Goal: Transaction & Acquisition: Purchase product/service

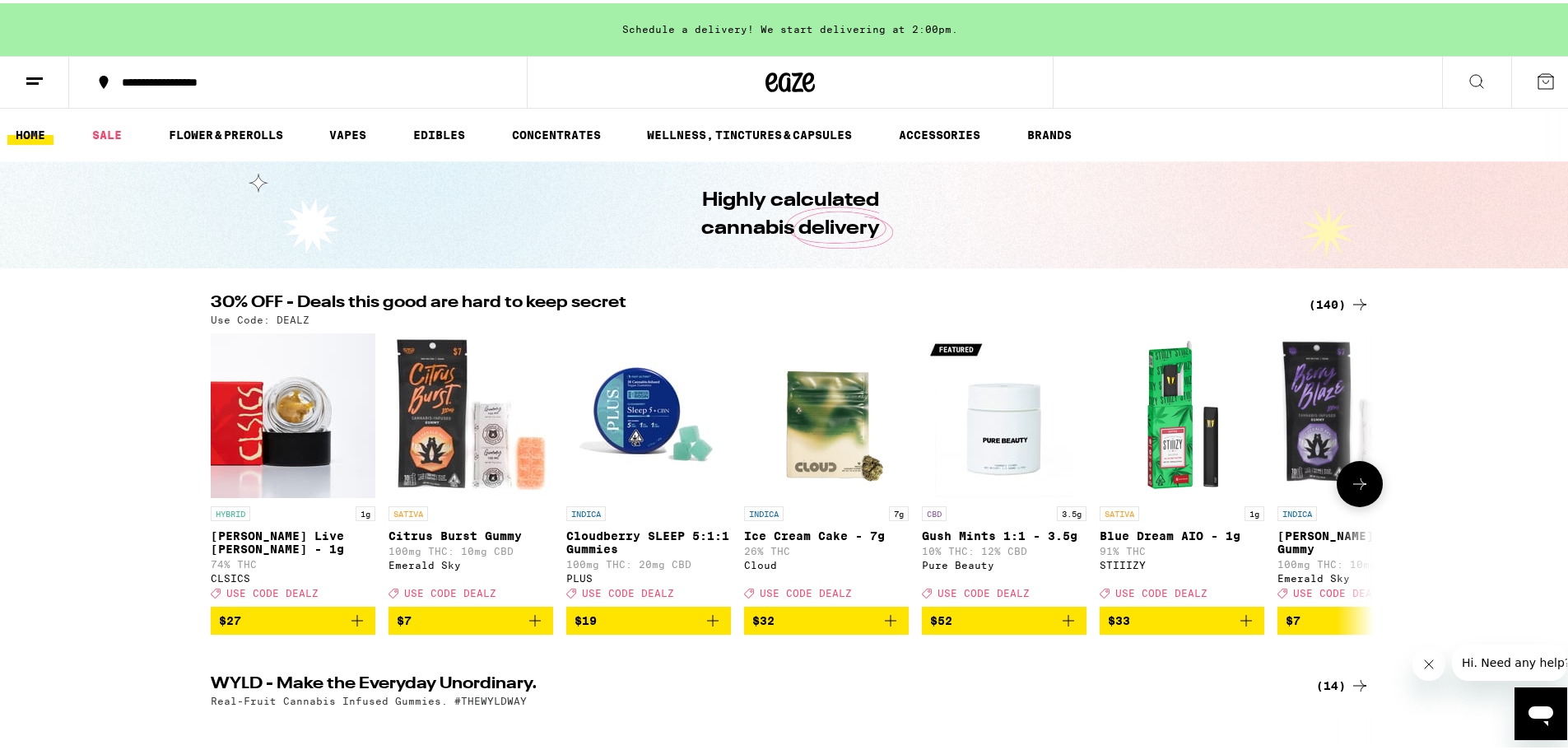
click at [1358, 484] on icon at bounding box center [1360, 482] width 20 height 20
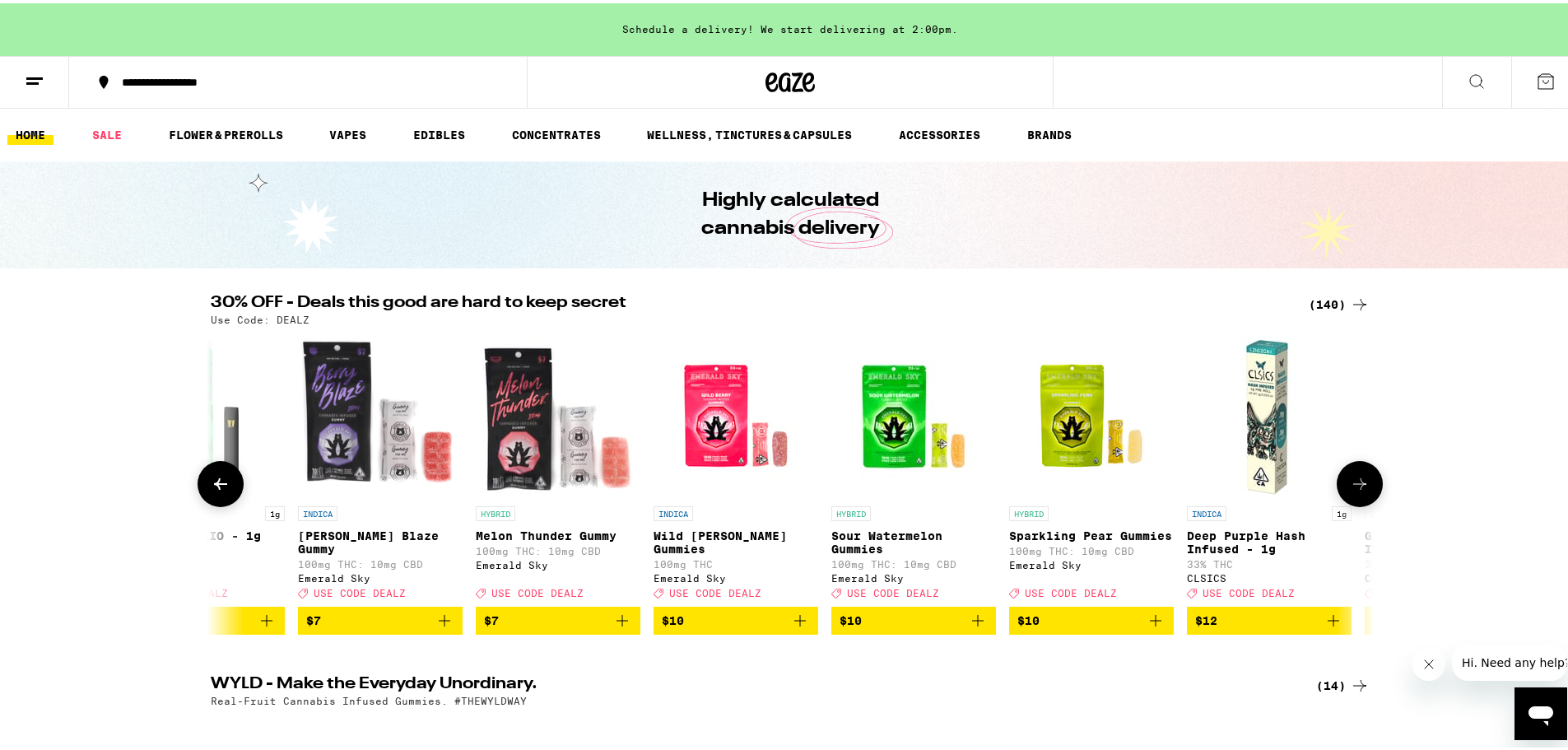
click at [1358, 484] on icon at bounding box center [1360, 482] width 20 height 20
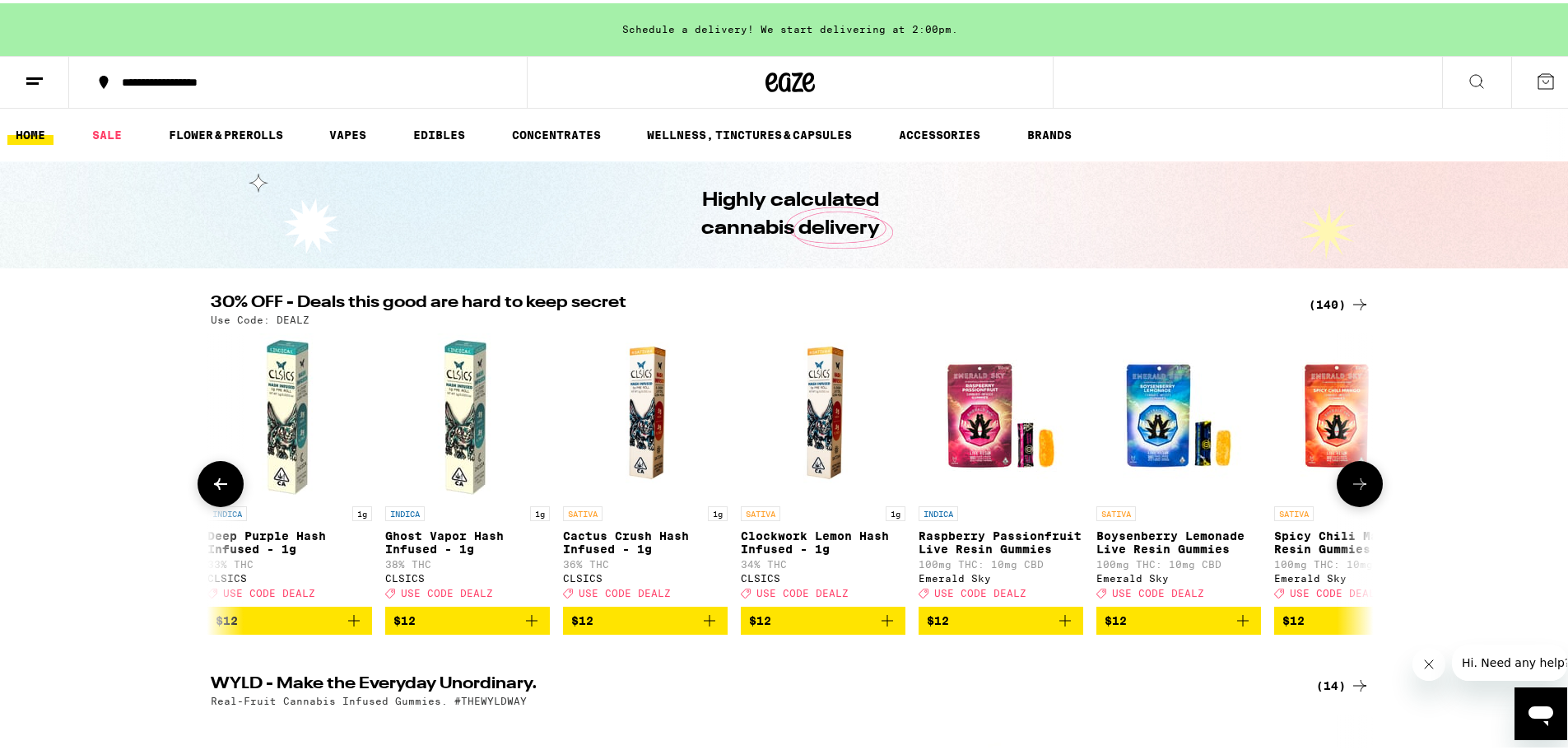
click at [1358, 484] on icon at bounding box center [1360, 482] width 20 height 20
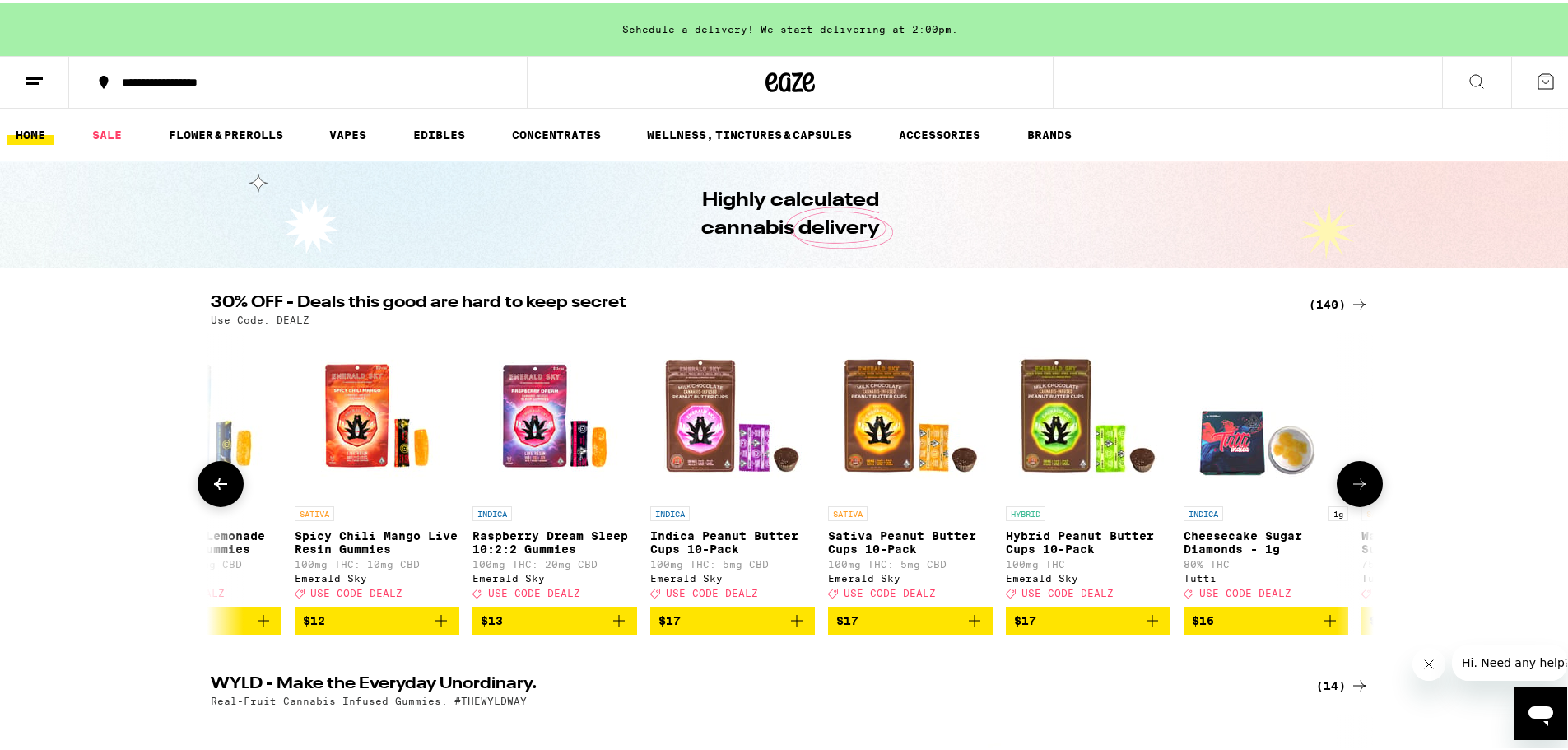
click at [1358, 484] on icon at bounding box center [1360, 482] width 20 height 20
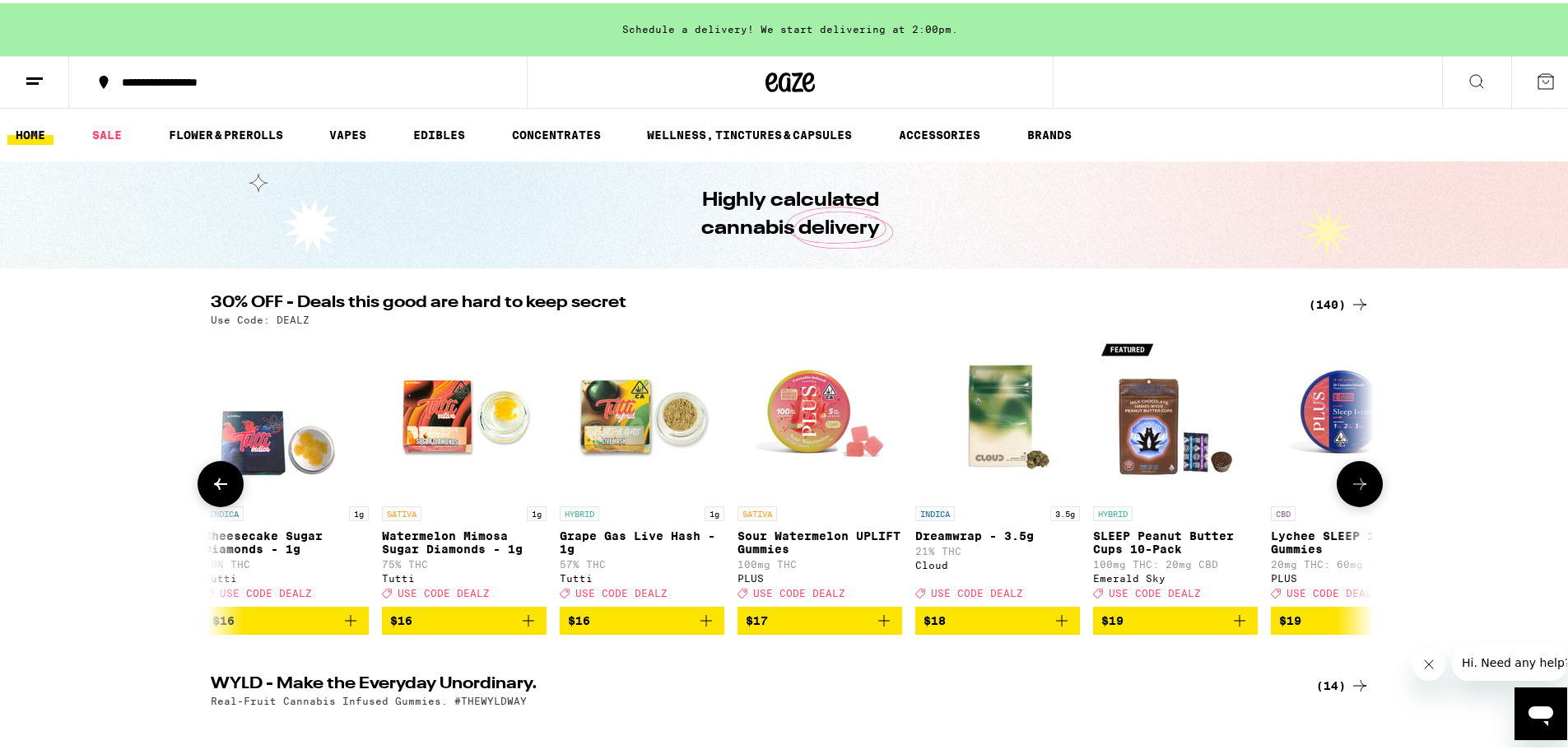
click at [1358, 484] on icon at bounding box center [1360, 482] width 20 height 20
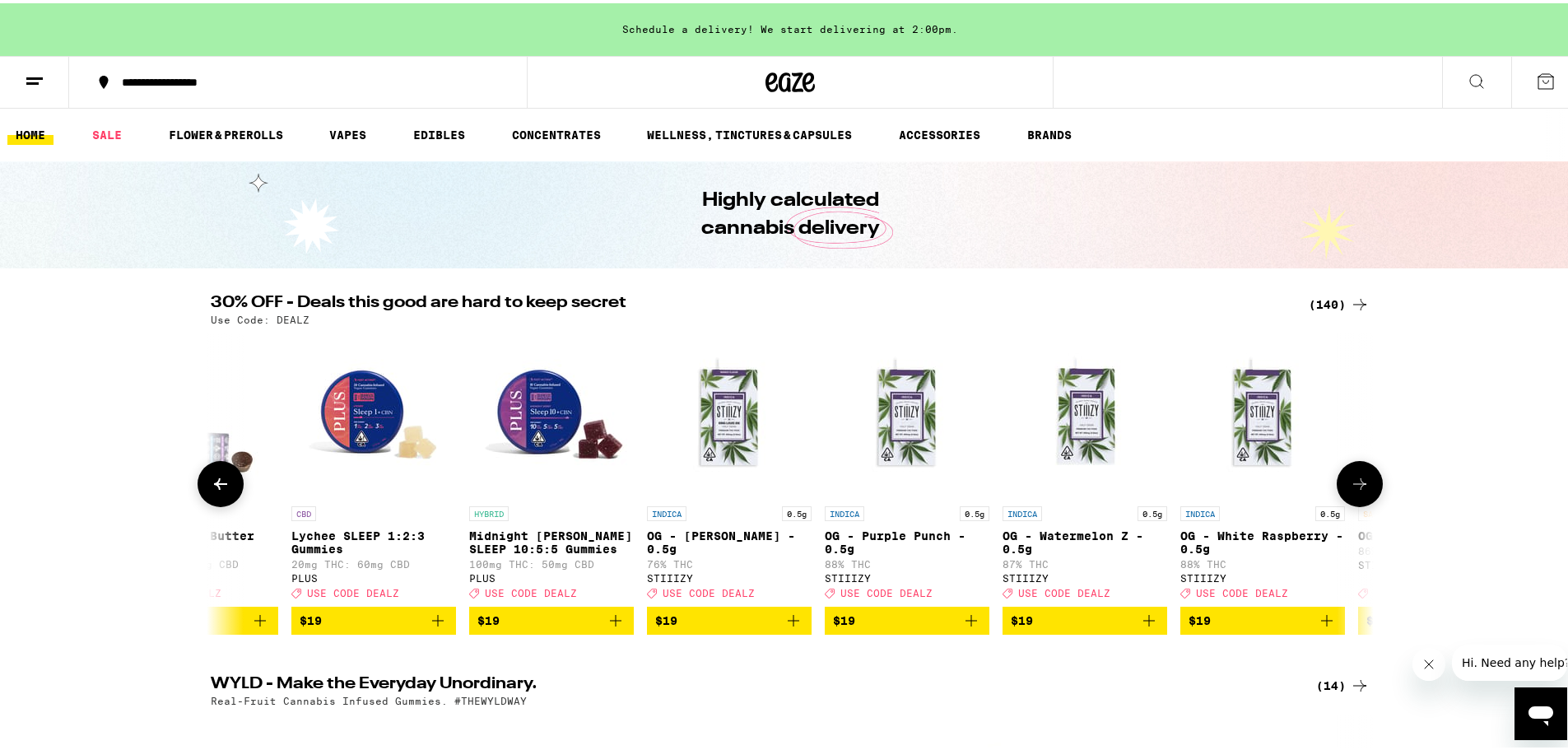
click at [1358, 484] on icon at bounding box center [1360, 482] width 20 height 20
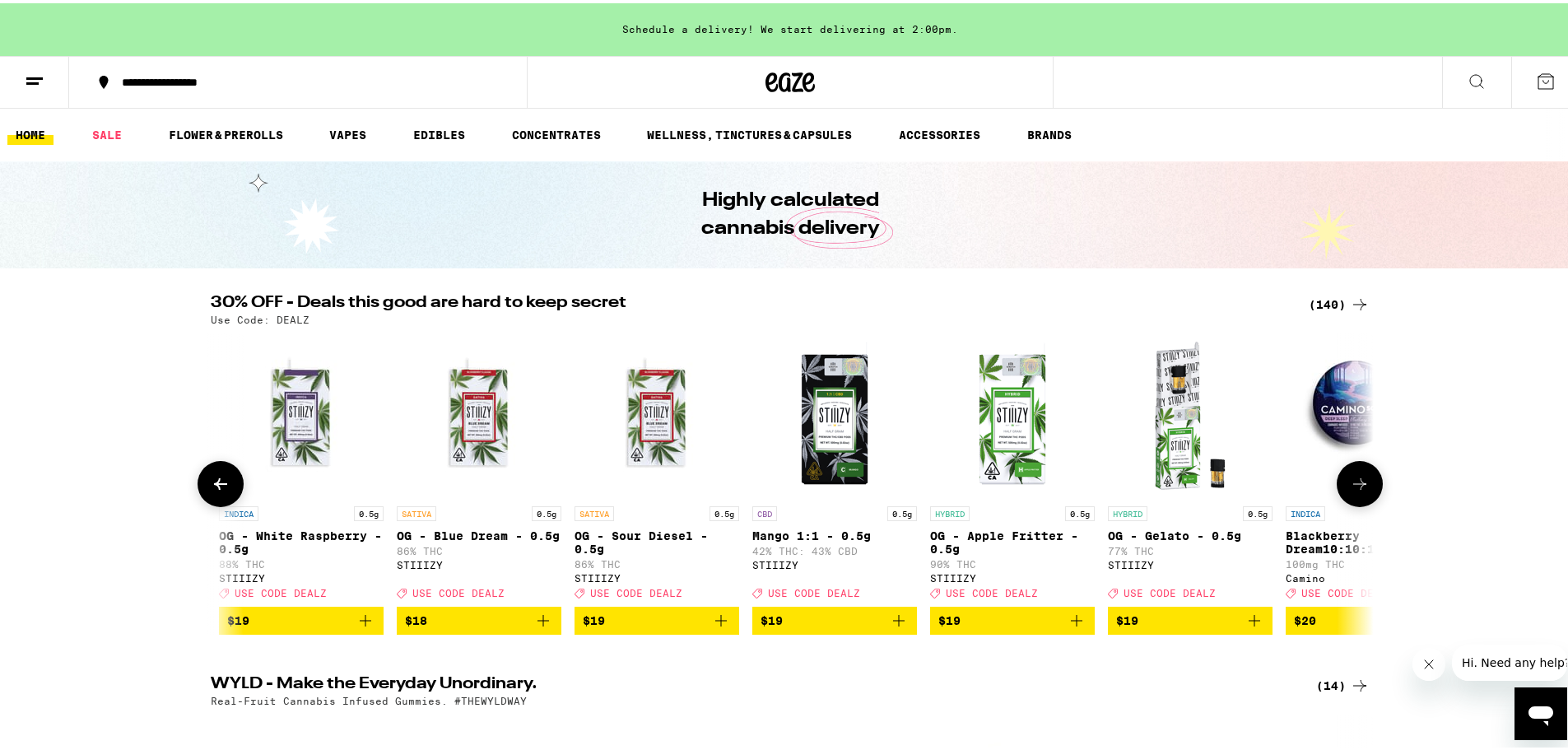
scroll to position [0, 5878]
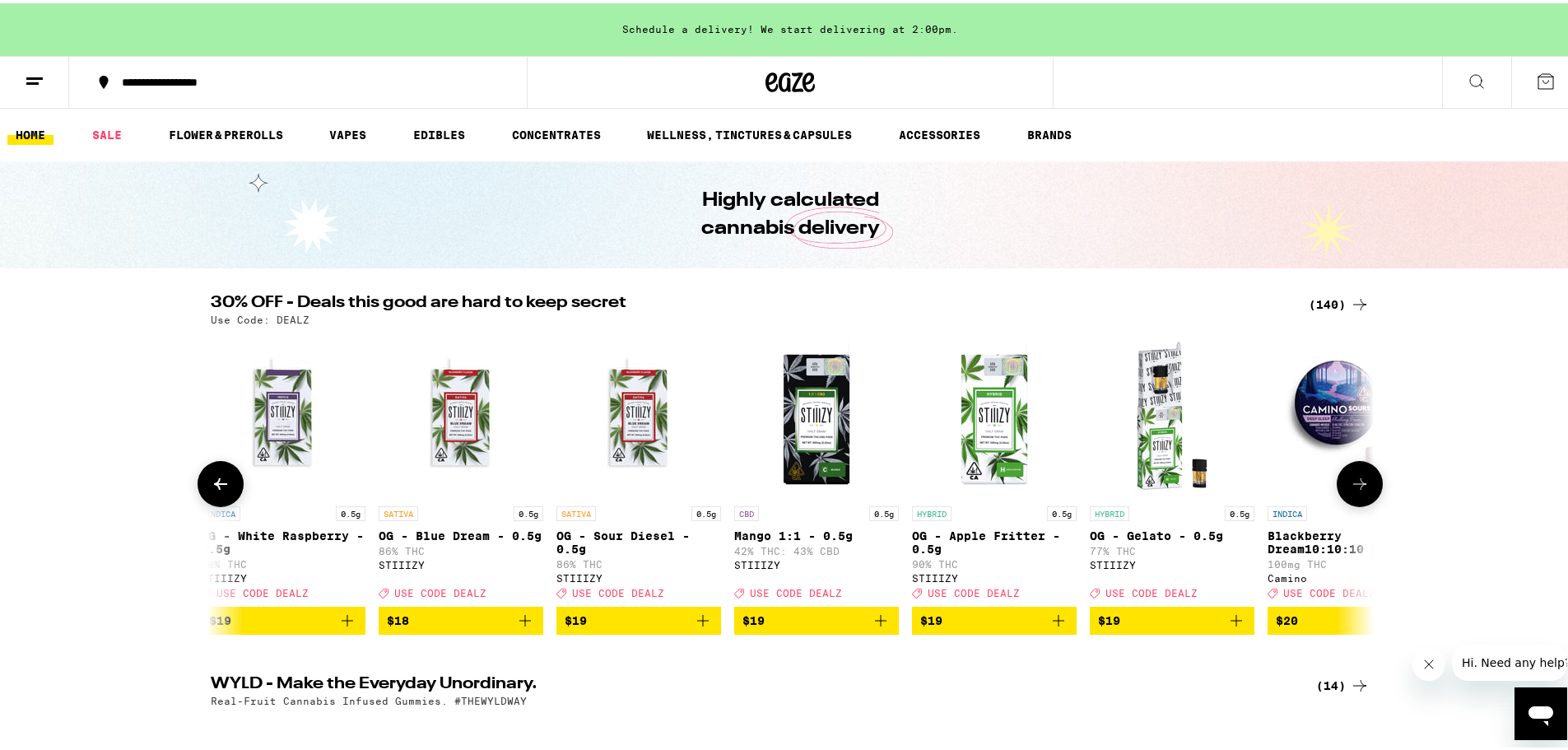
click at [1358, 484] on icon at bounding box center [1360, 482] width 20 height 20
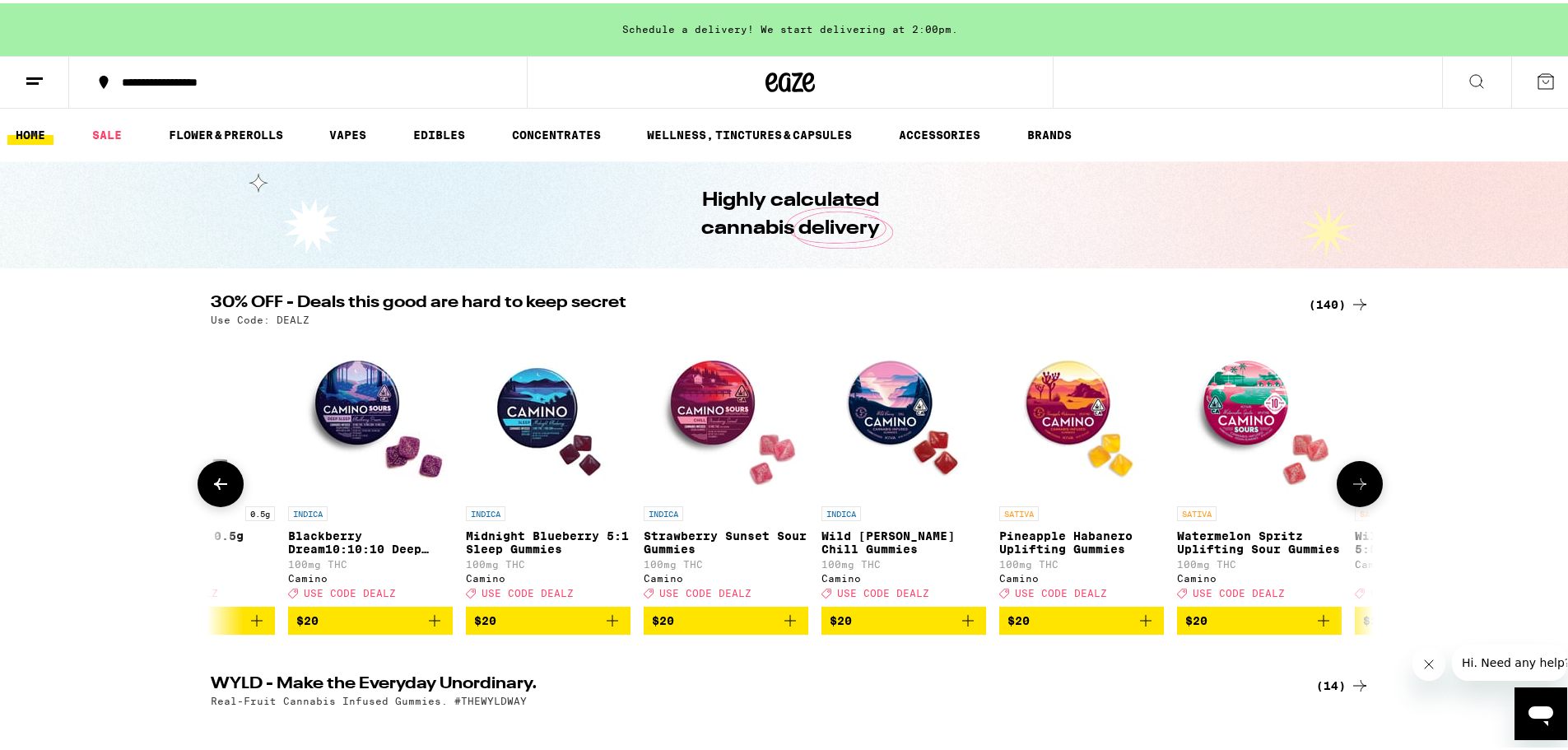
click at [1358, 484] on icon at bounding box center [1360, 482] width 20 height 20
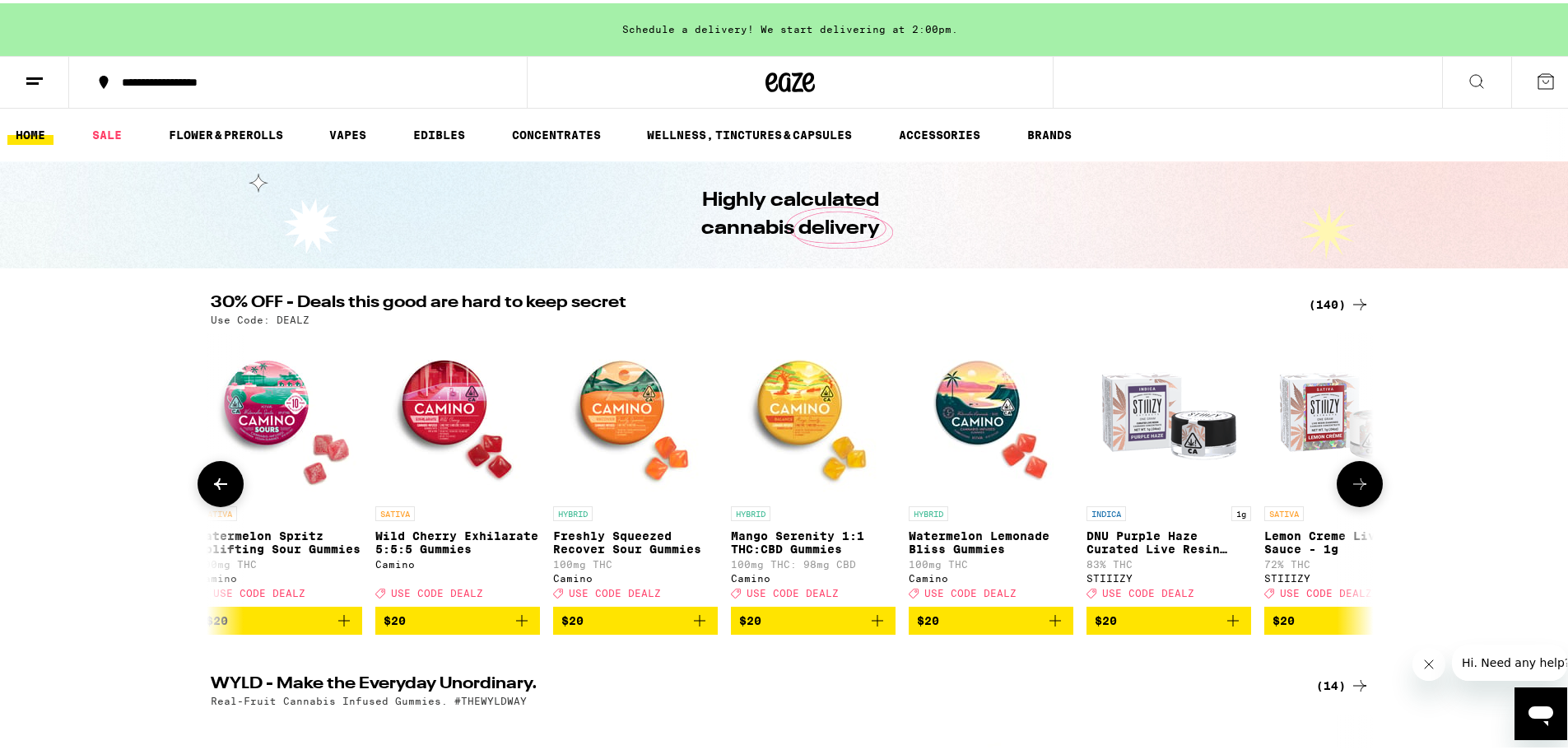
click at [1358, 484] on icon at bounding box center [1360, 482] width 20 height 20
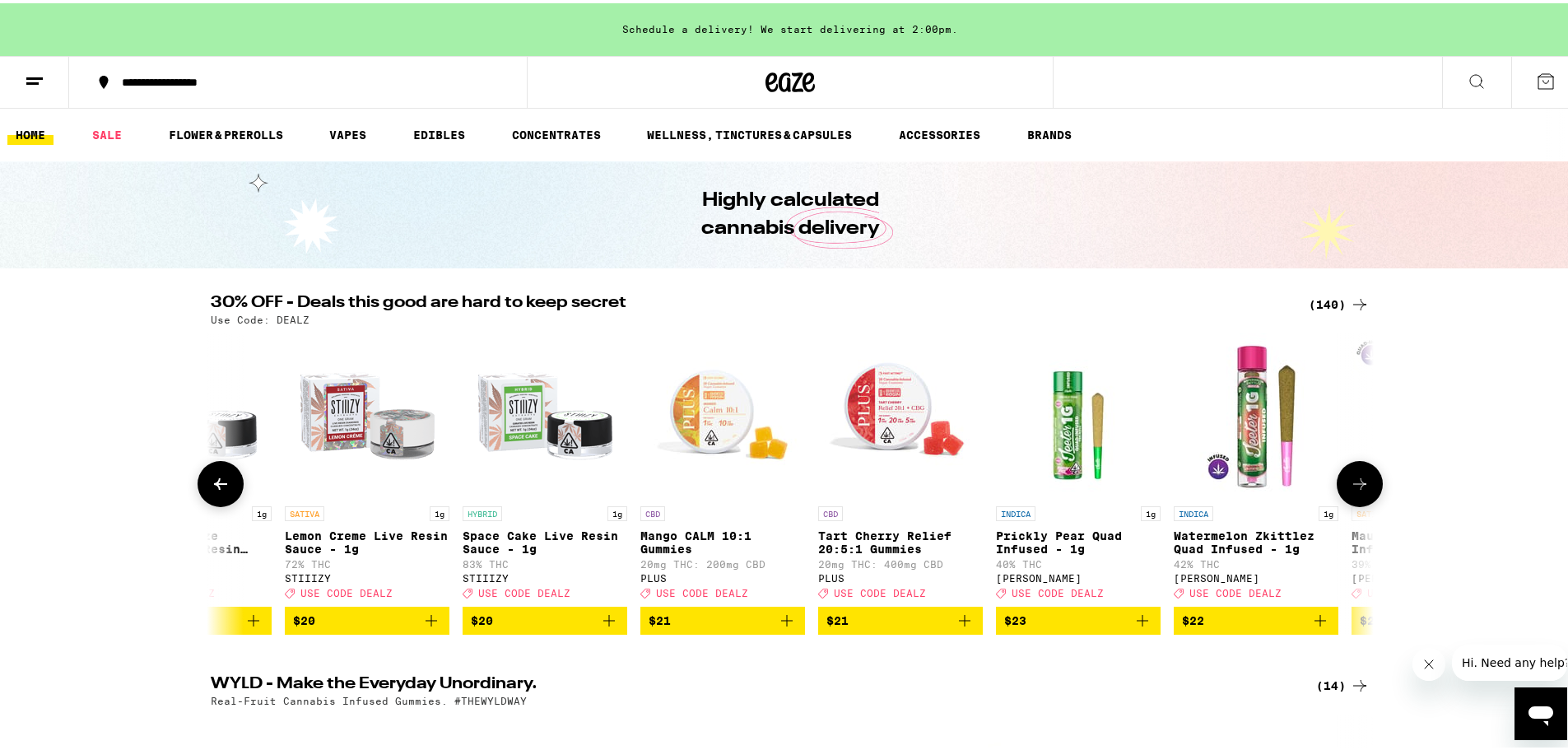
click at [1358, 484] on icon at bounding box center [1360, 482] width 20 height 20
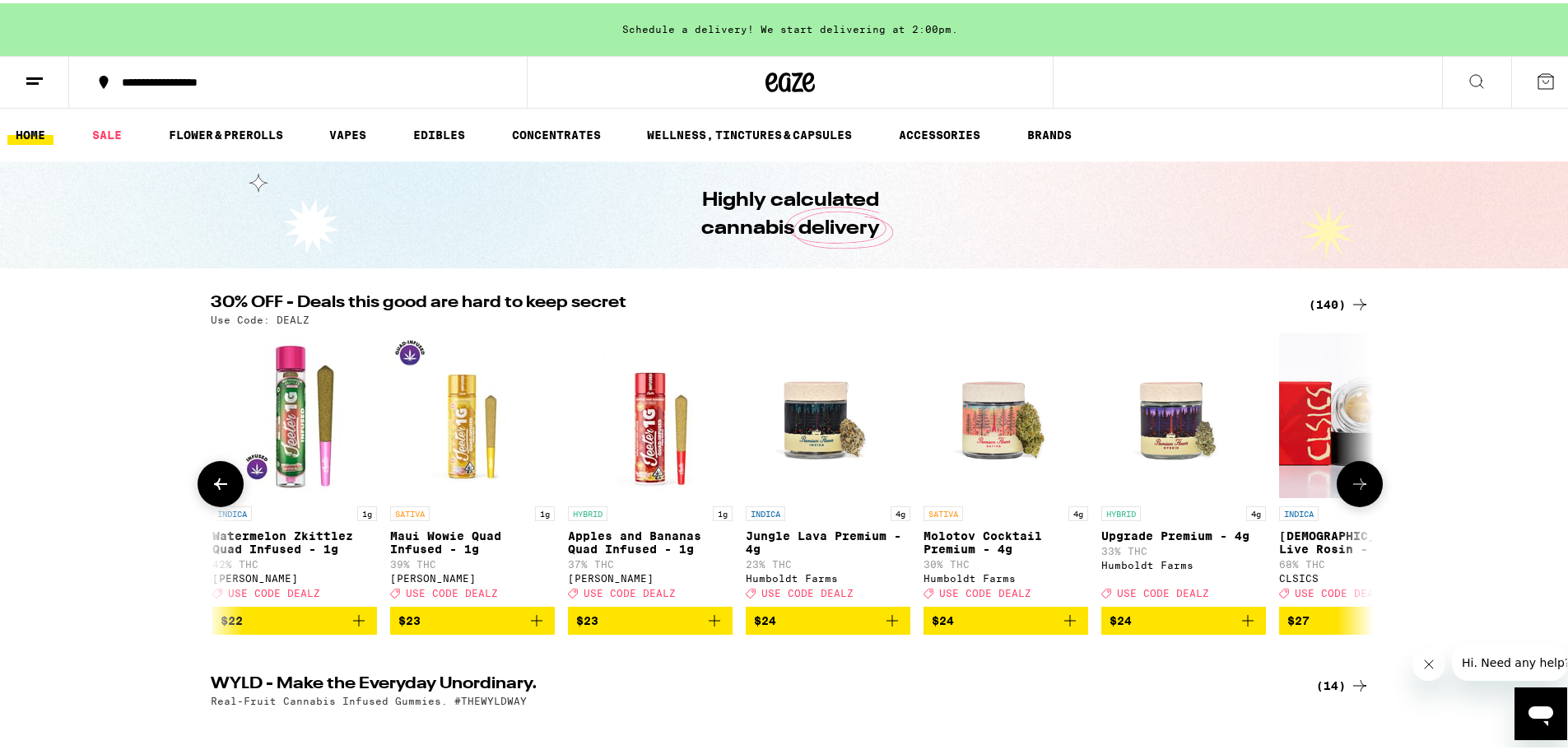
scroll to position [0, 9796]
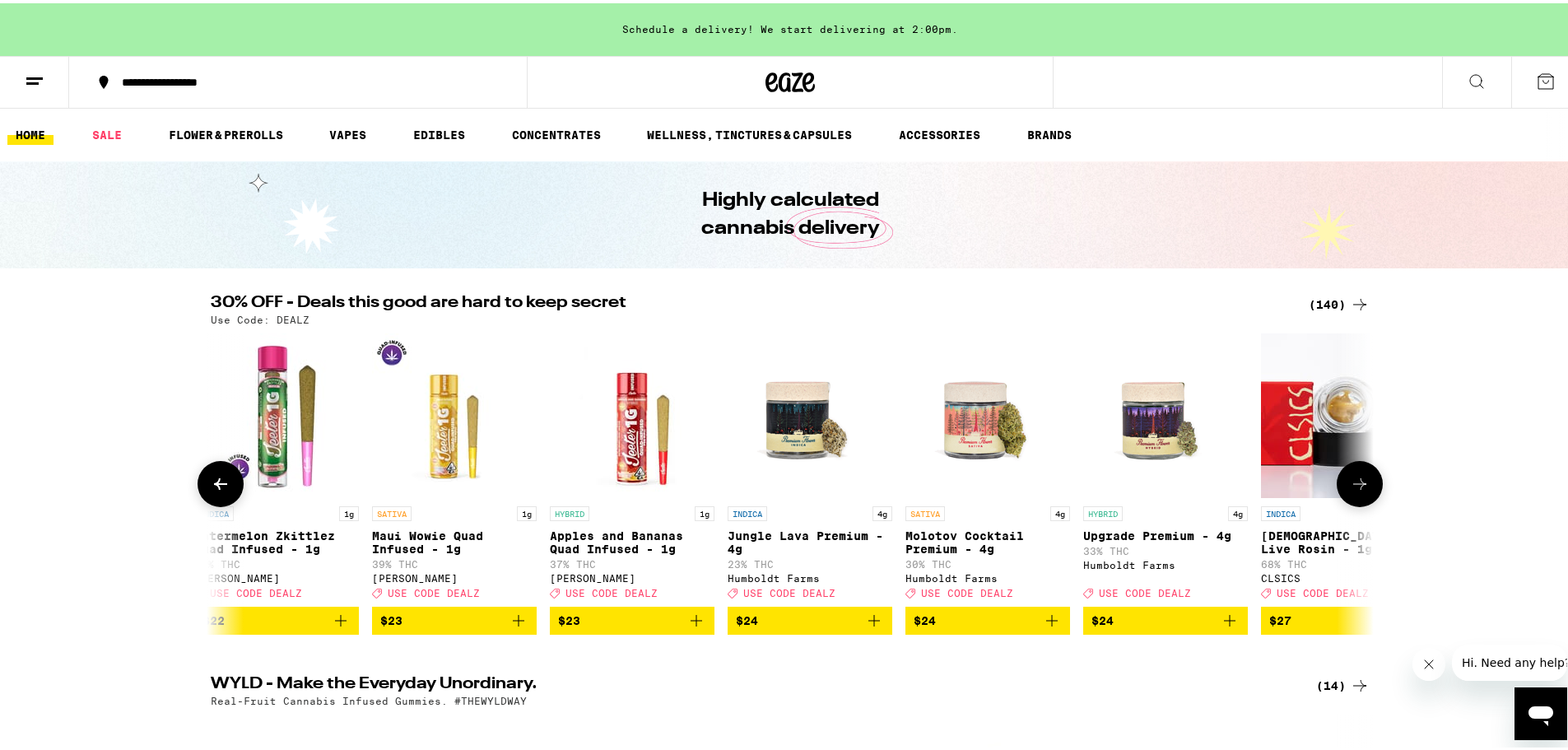
click at [1358, 484] on icon at bounding box center [1360, 482] width 20 height 20
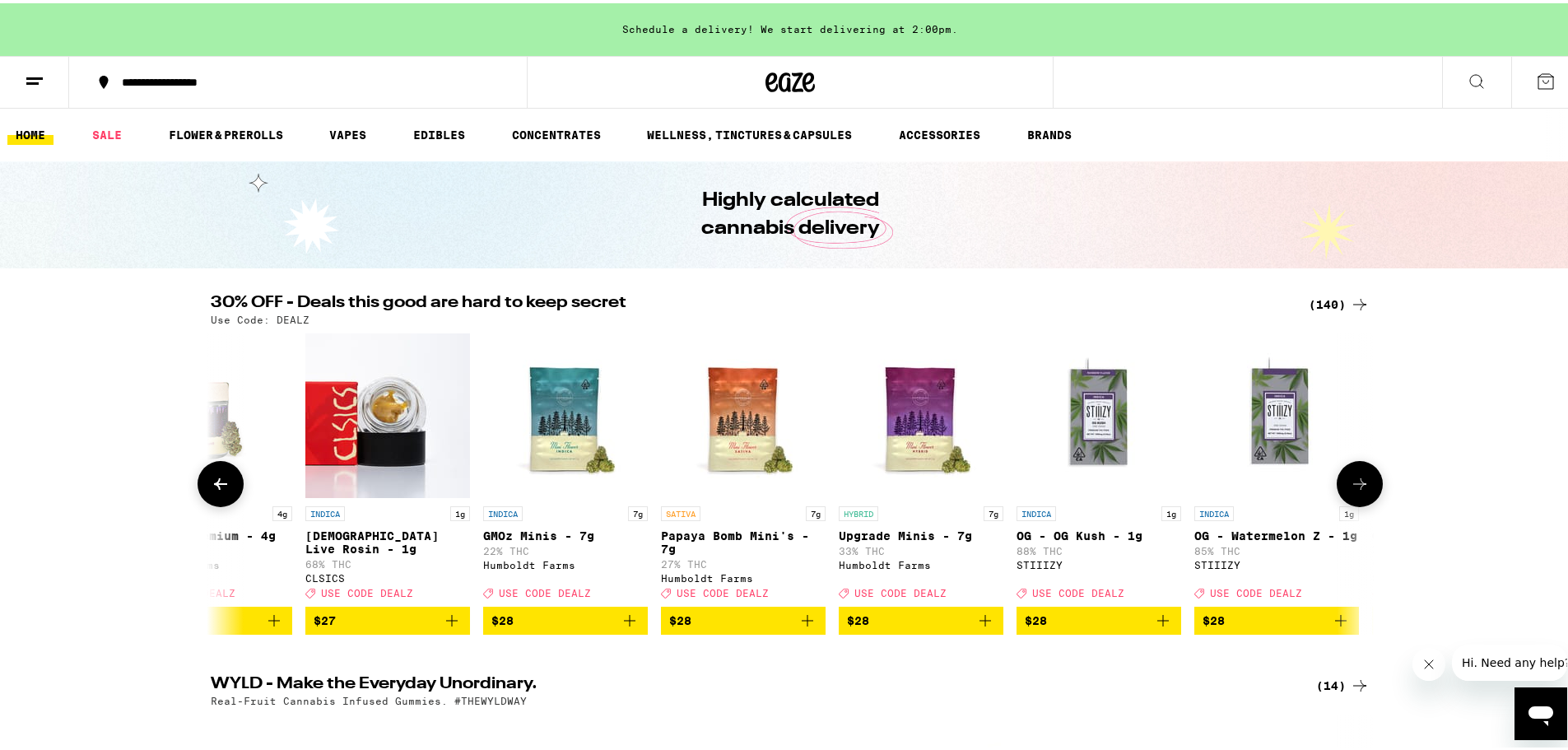
scroll to position [0, 10776]
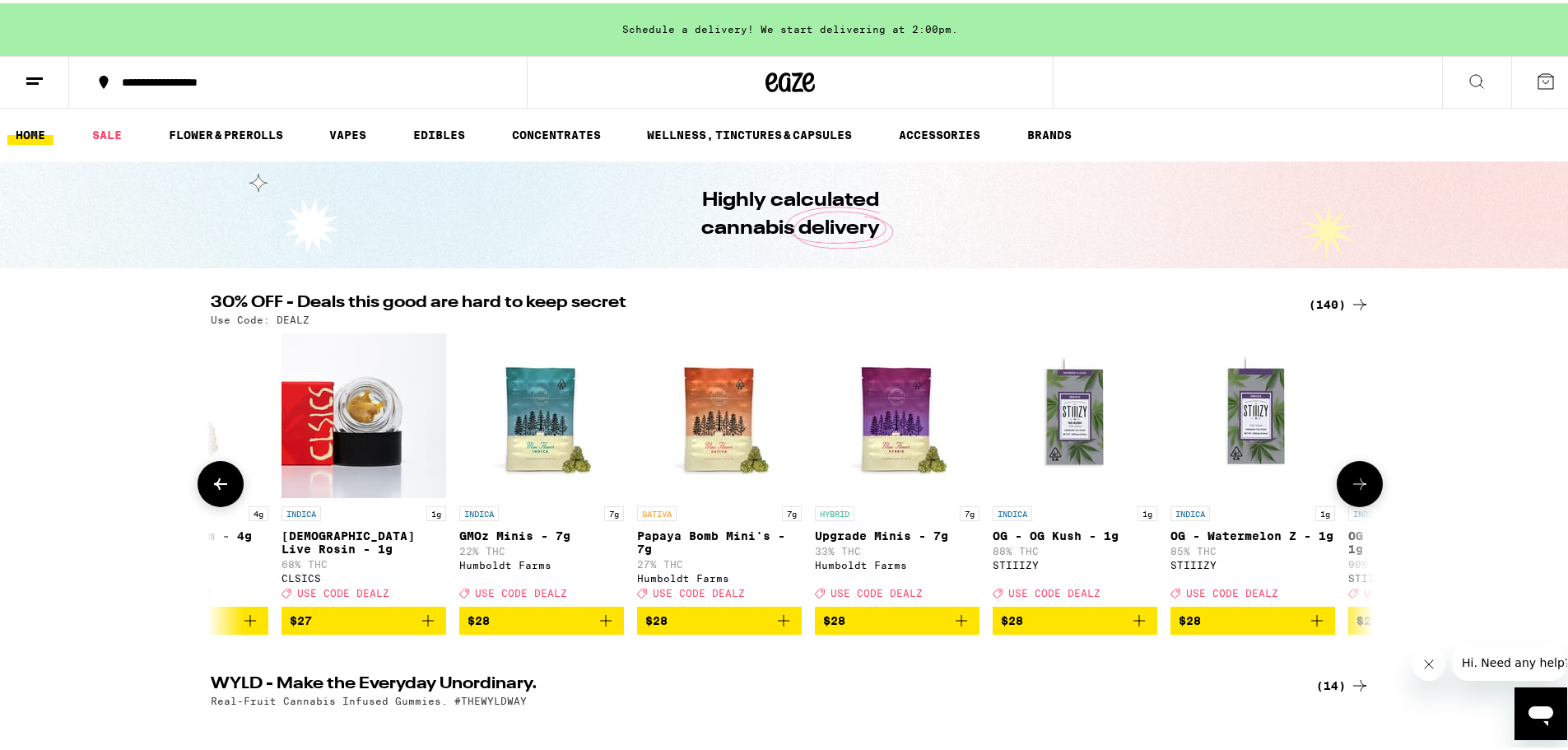
click at [1358, 484] on icon at bounding box center [1360, 482] width 20 height 20
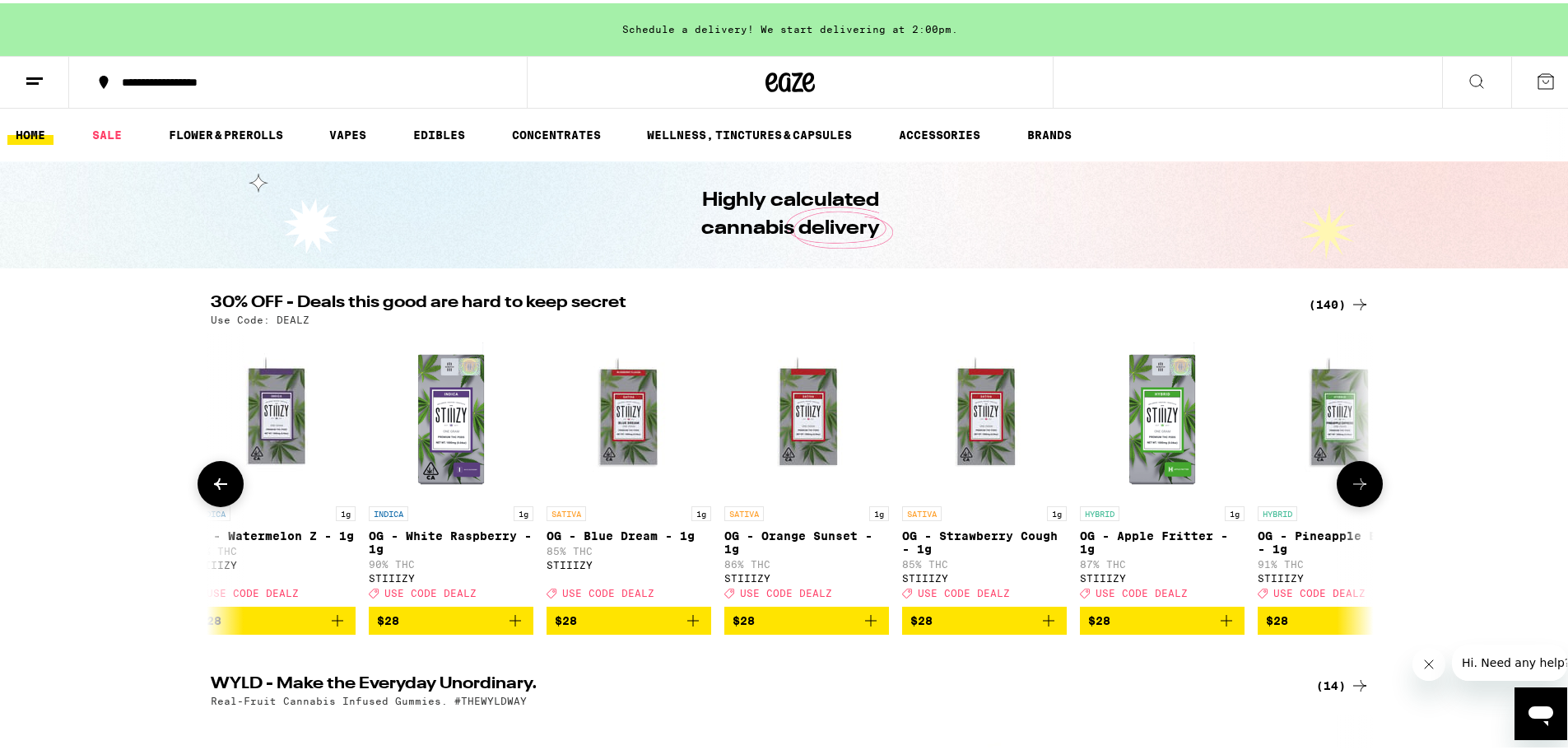
click at [1358, 484] on icon at bounding box center [1360, 482] width 20 height 20
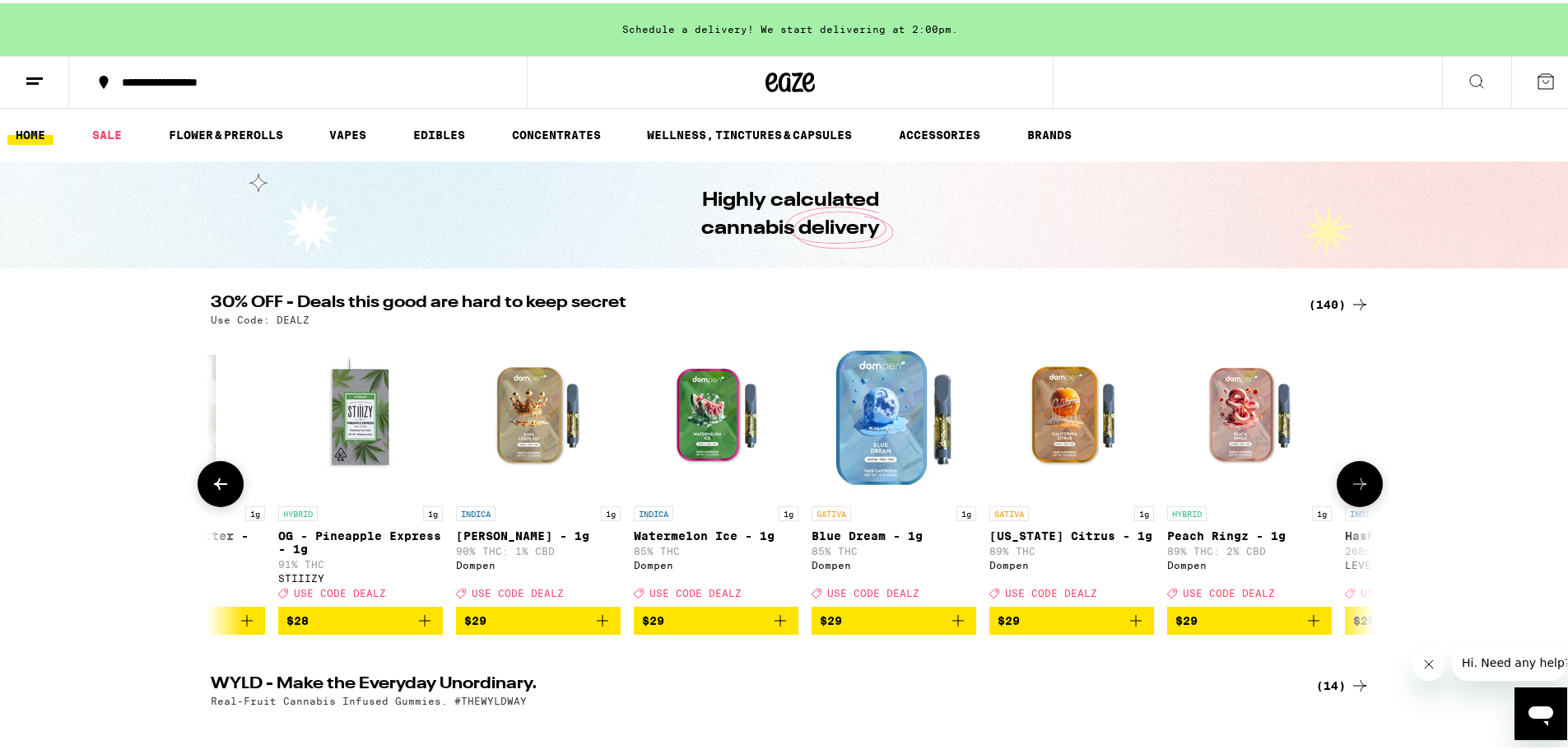
click at [1358, 484] on icon at bounding box center [1360, 482] width 20 height 20
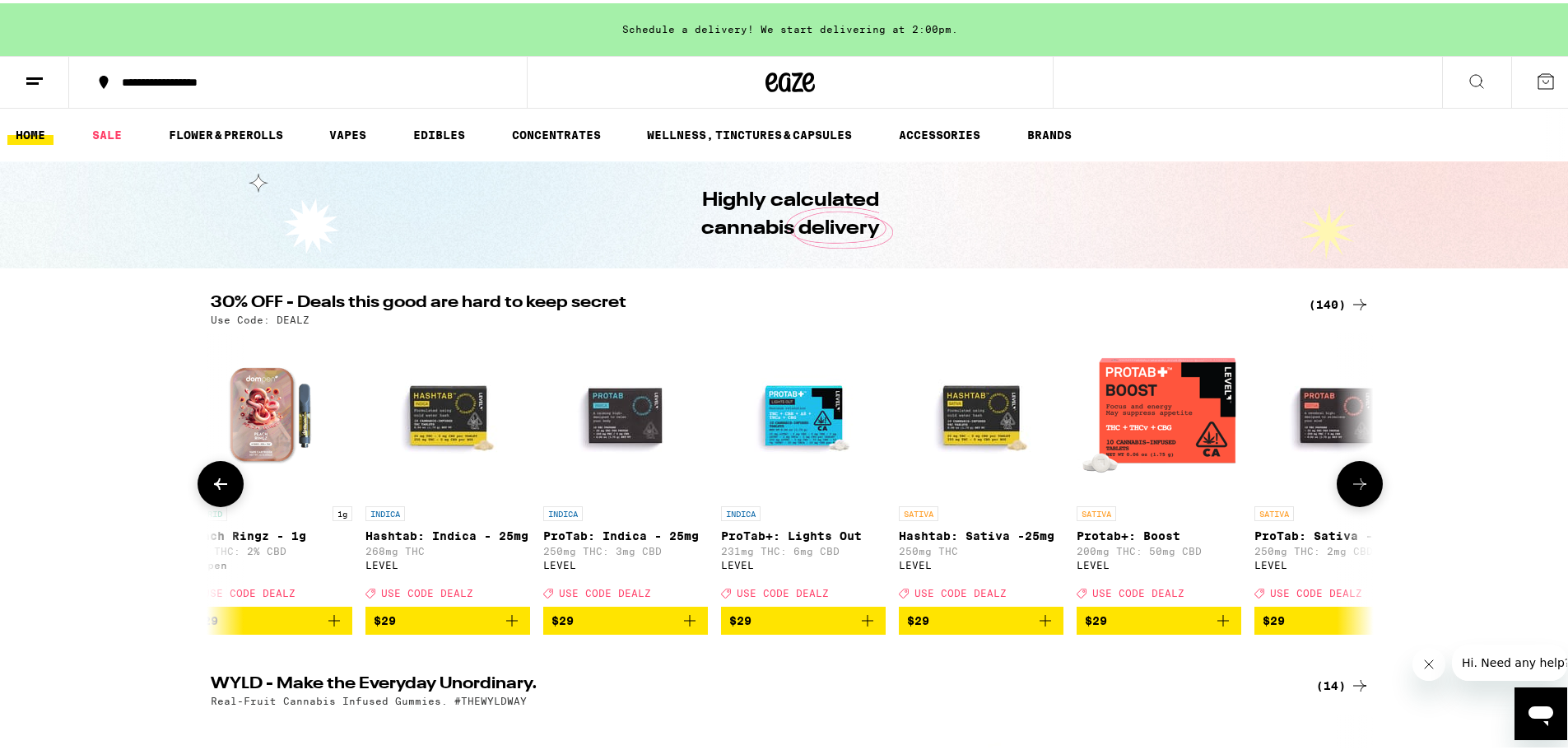
click at [1358, 484] on icon at bounding box center [1360, 482] width 20 height 20
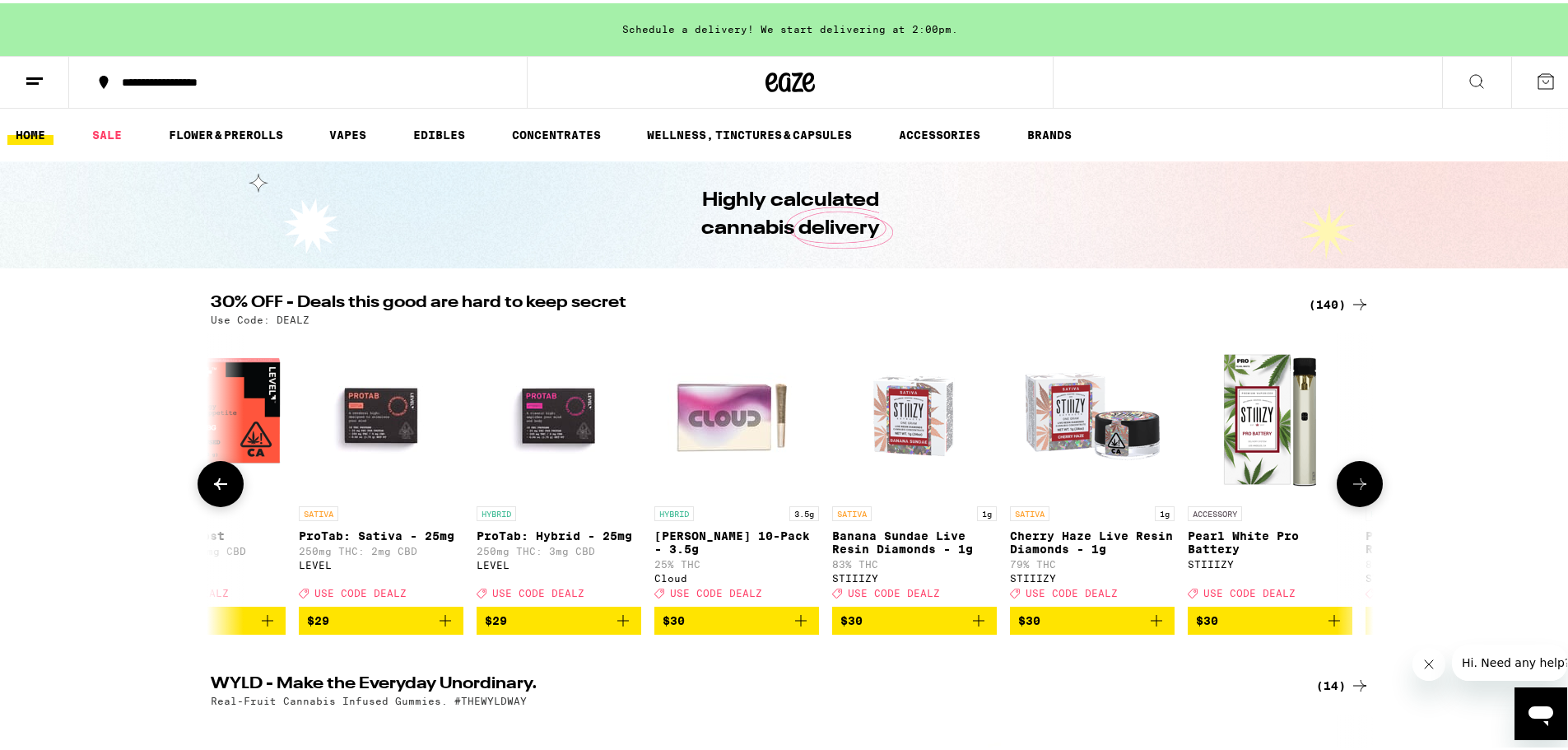
scroll to position [0, 14693]
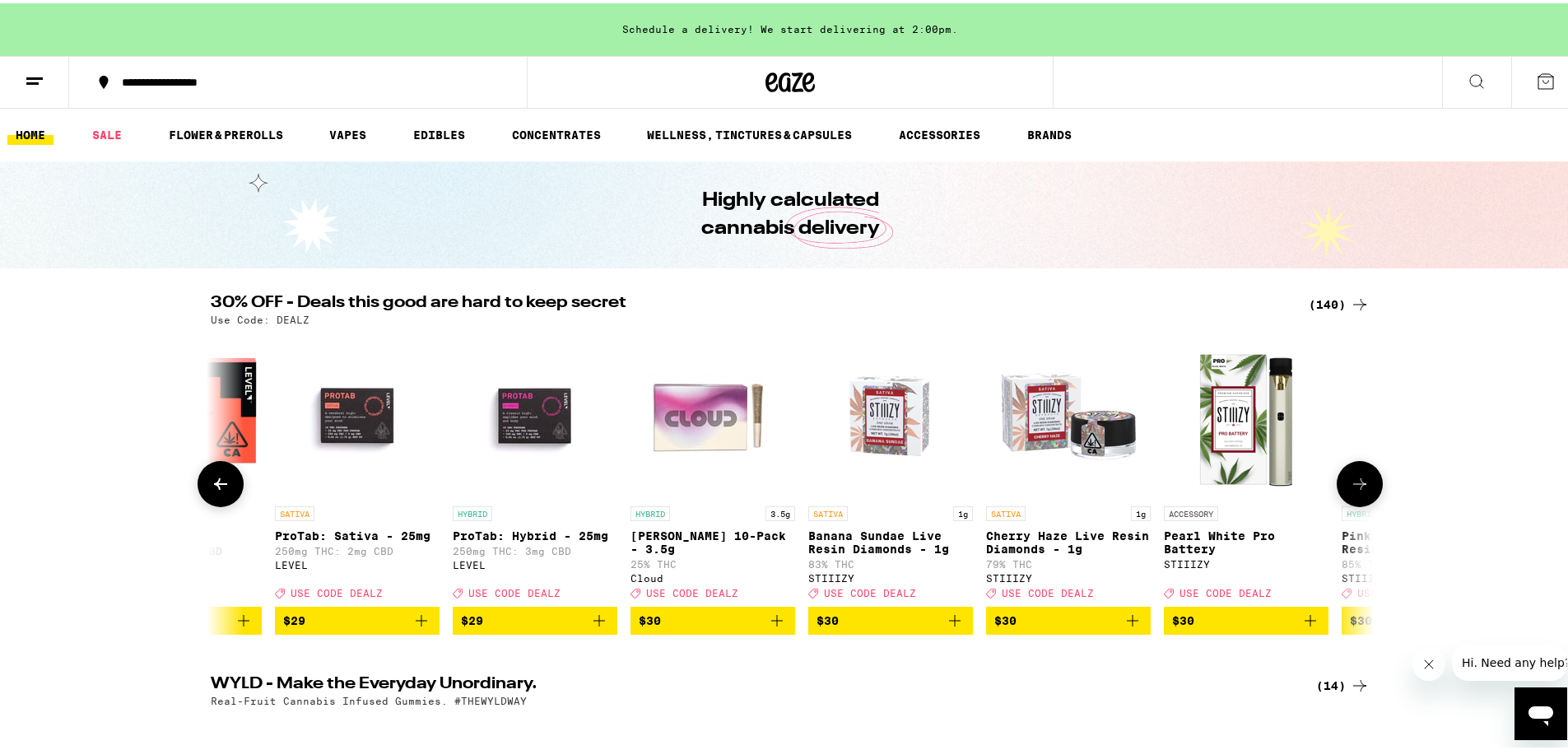
click at [1358, 484] on icon at bounding box center [1360, 482] width 20 height 20
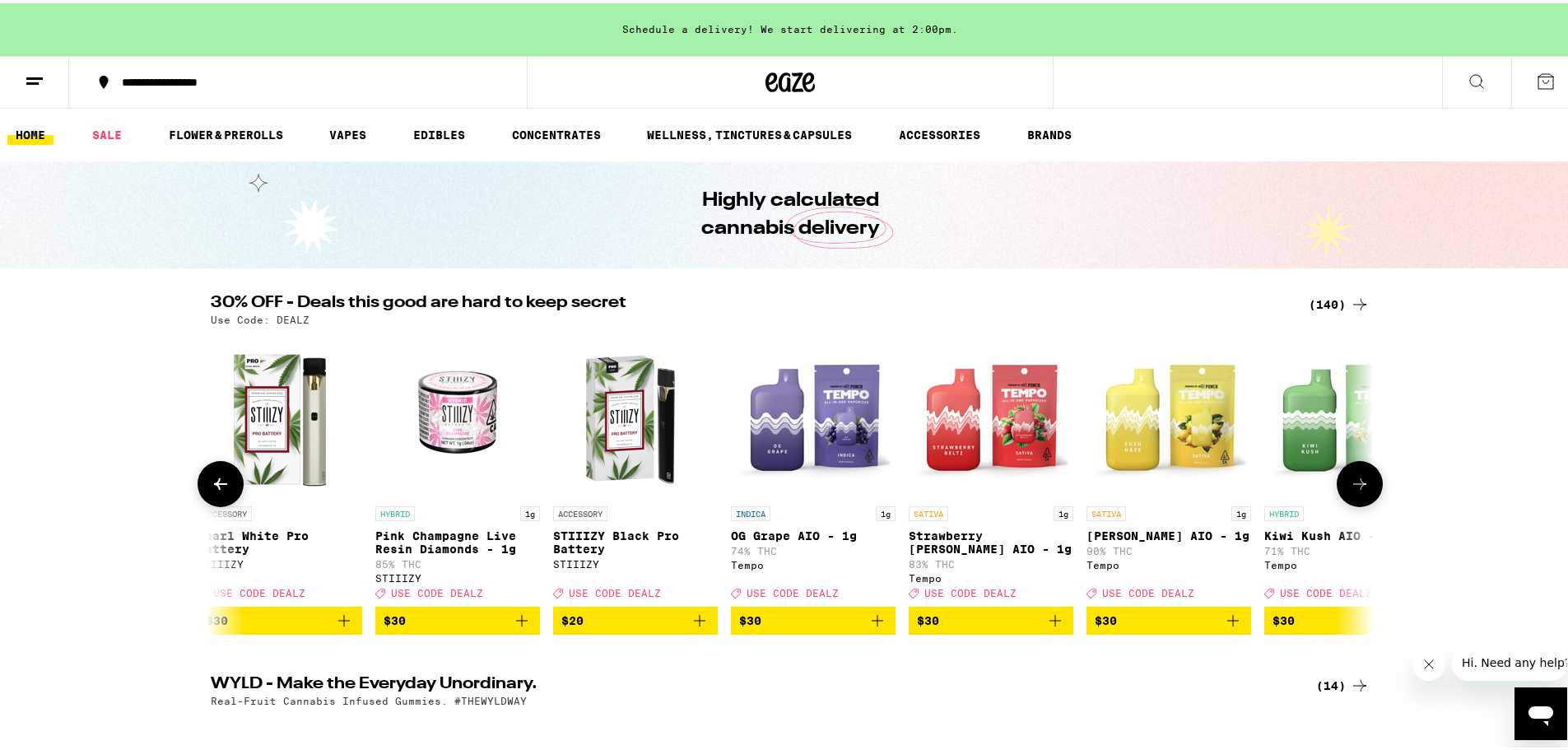
scroll to position [0, 15674]
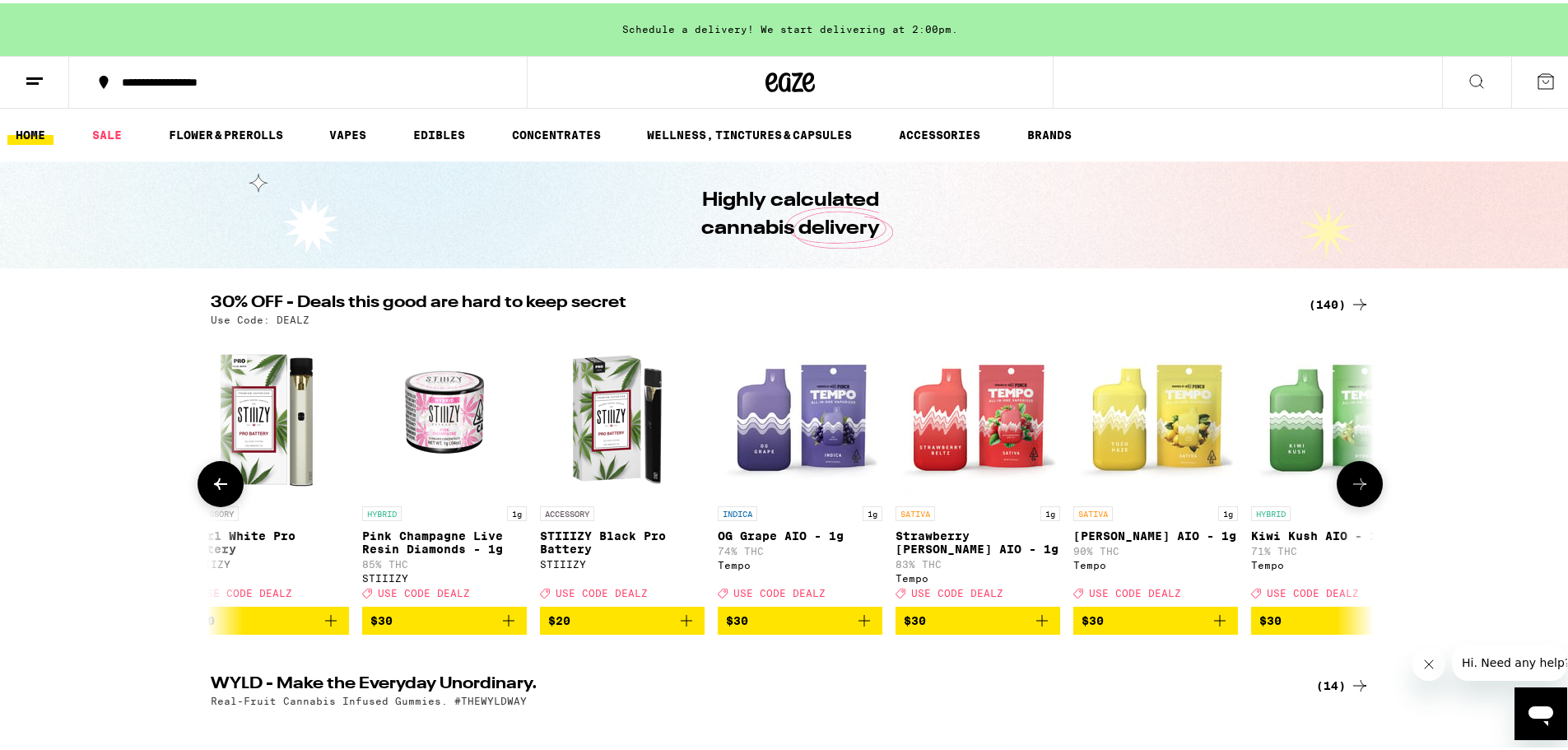
click at [1358, 484] on icon at bounding box center [1360, 482] width 20 height 20
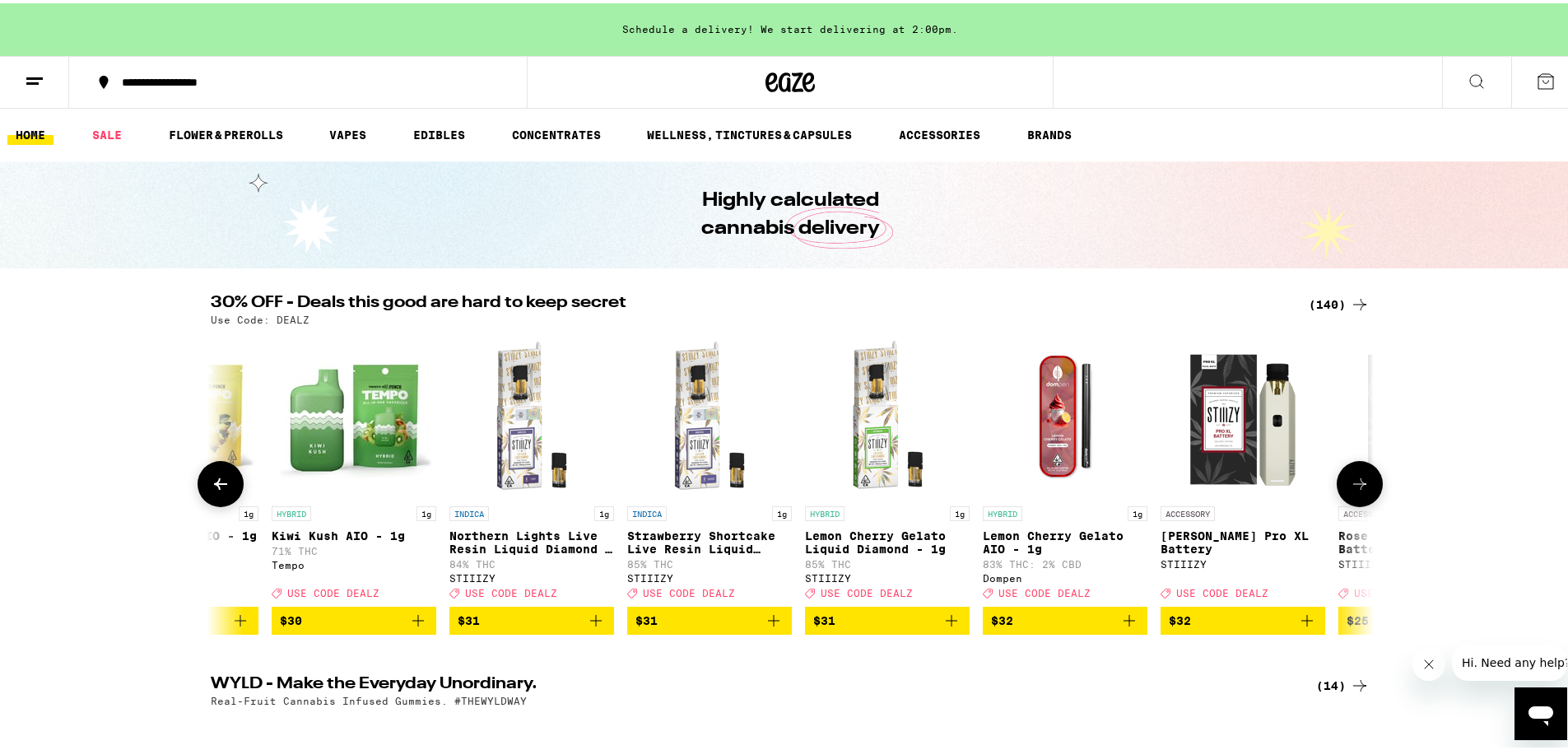
click at [1358, 484] on icon at bounding box center [1360, 482] width 20 height 20
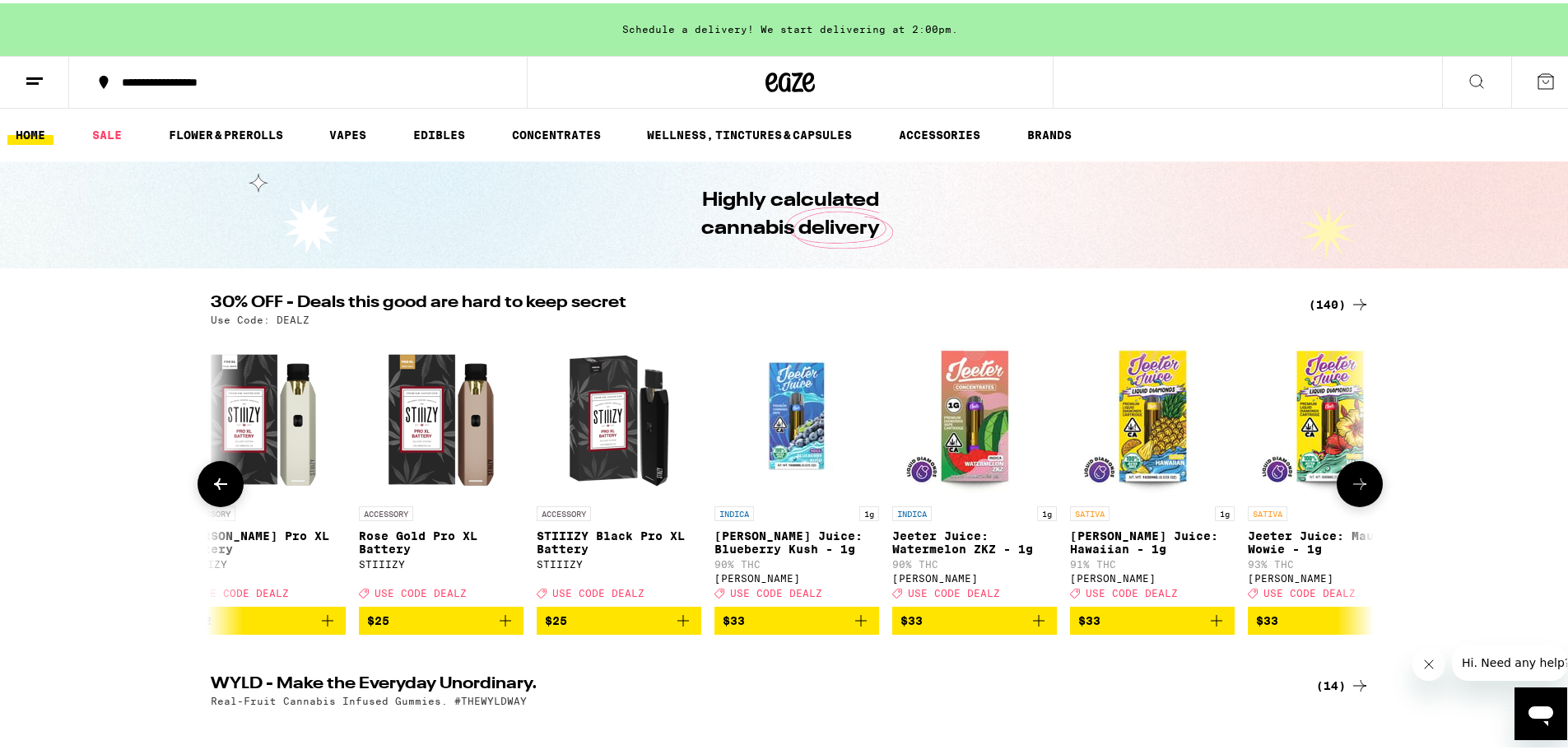
click at [1358, 484] on icon at bounding box center [1360, 482] width 20 height 20
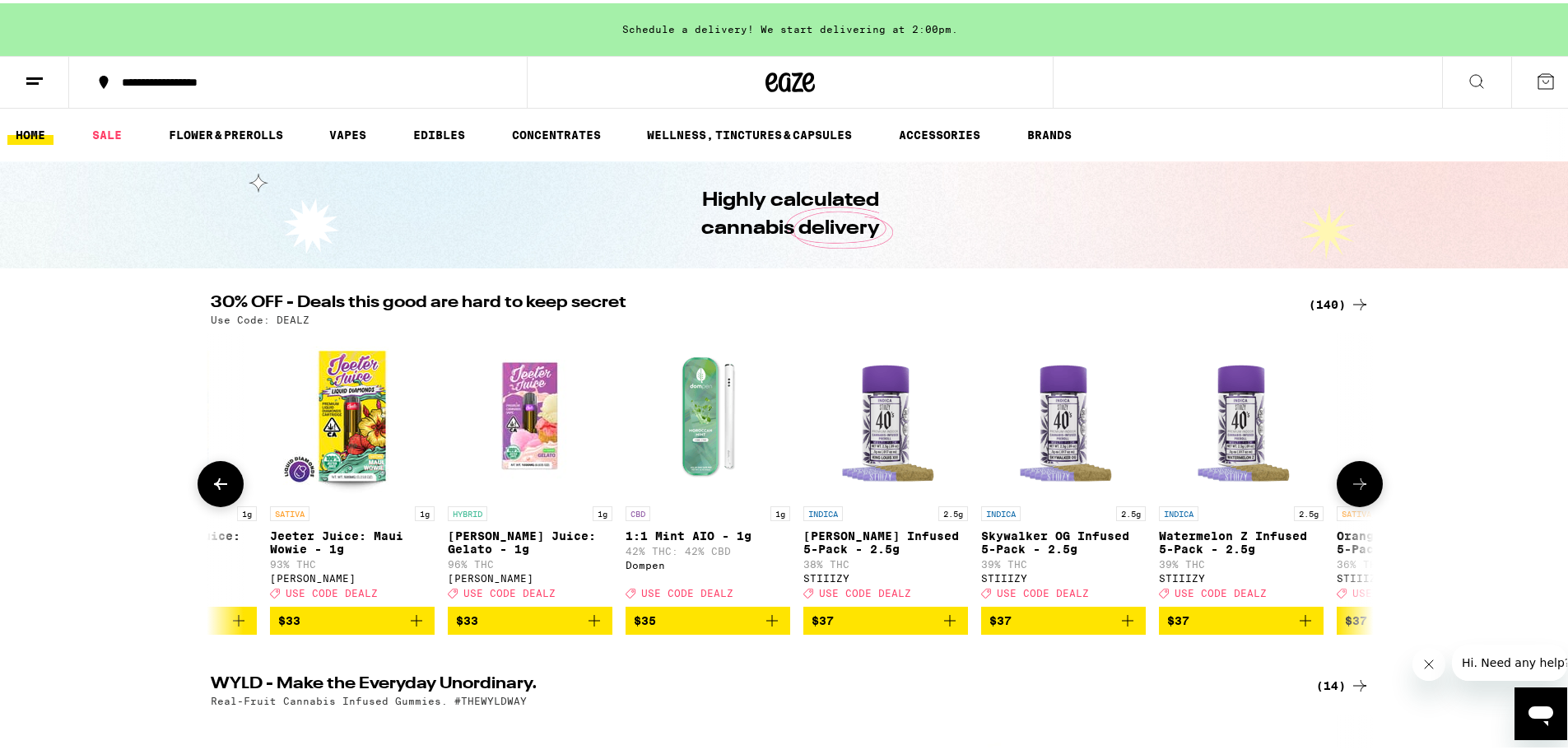
scroll to position [0, 18612]
click at [1358, 484] on icon at bounding box center [1360, 482] width 20 height 20
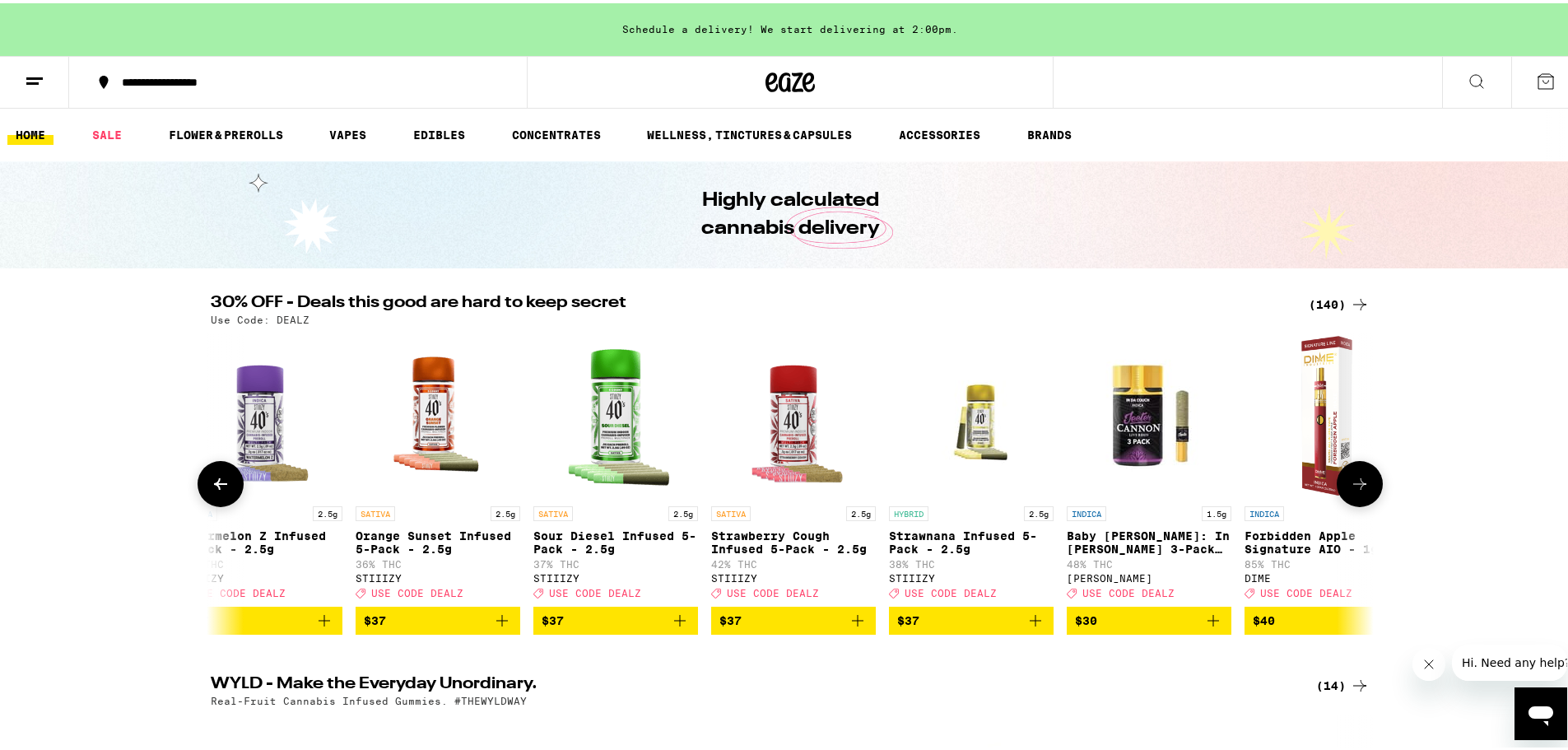
click at [1358, 484] on icon at bounding box center [1360, 482] width 20 height 20
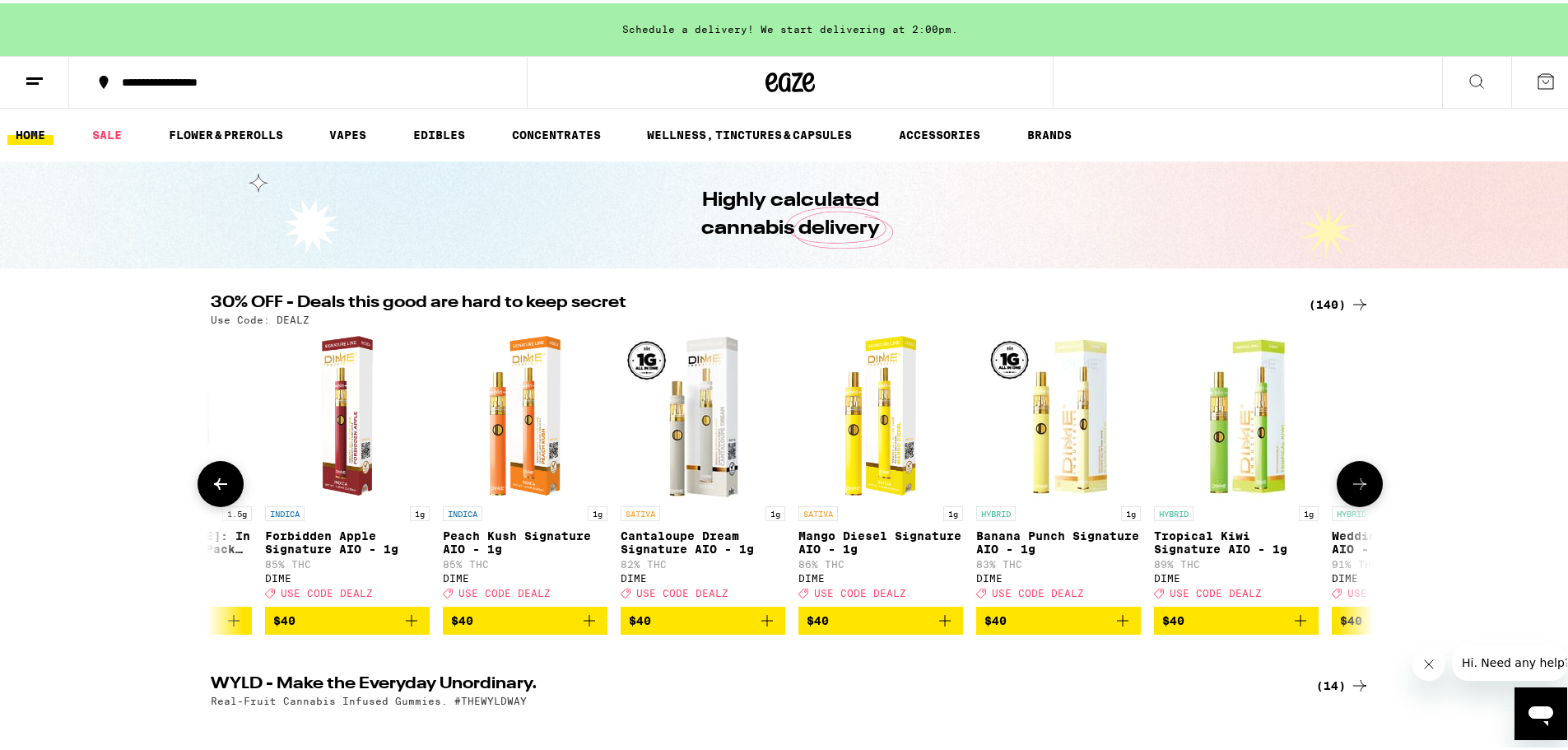
click at [1358, 484] on icon at bounding box center [1360, 482] width 20 height 20
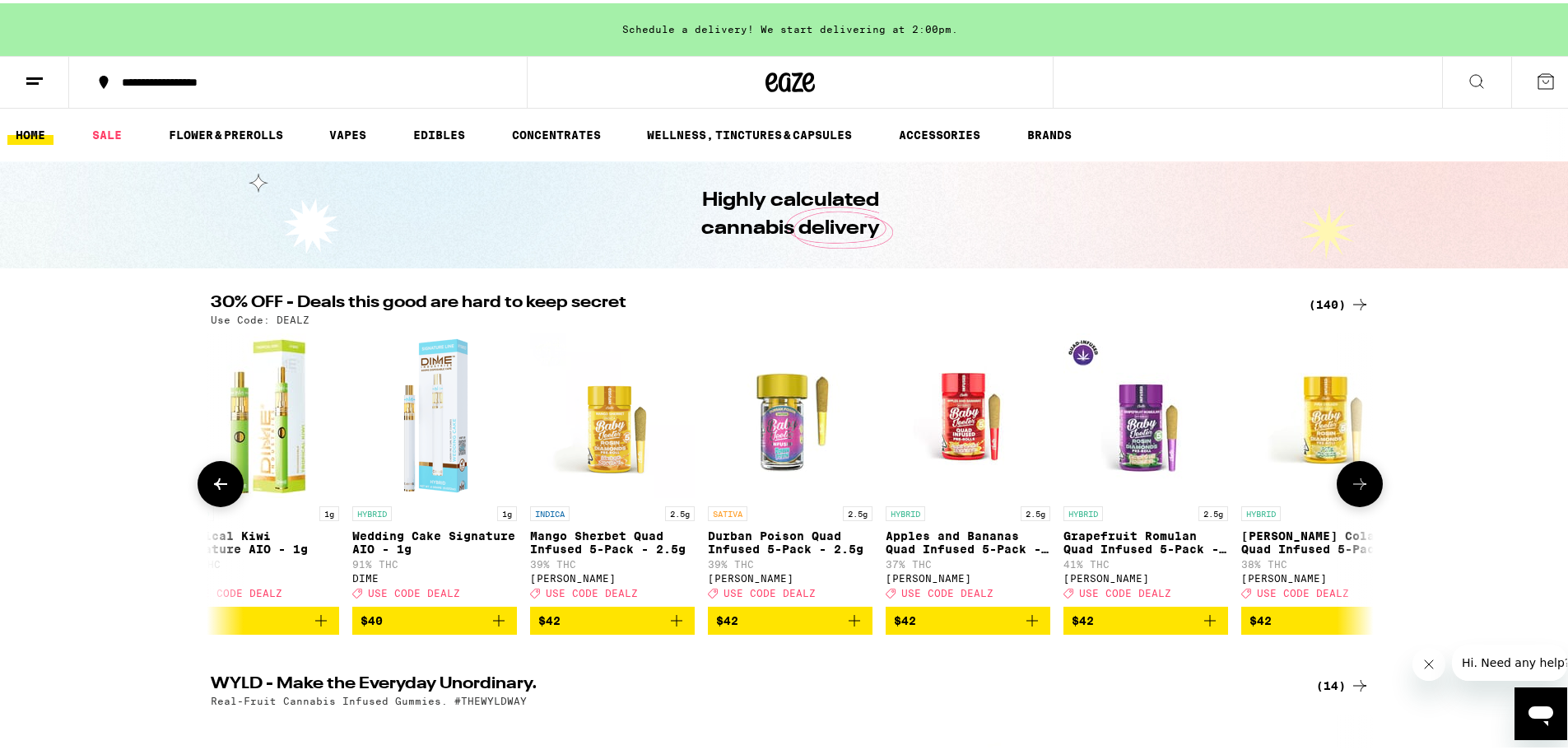
click at [1358, 484] on icon at bounding box center [1360, 482] width 20 height 20
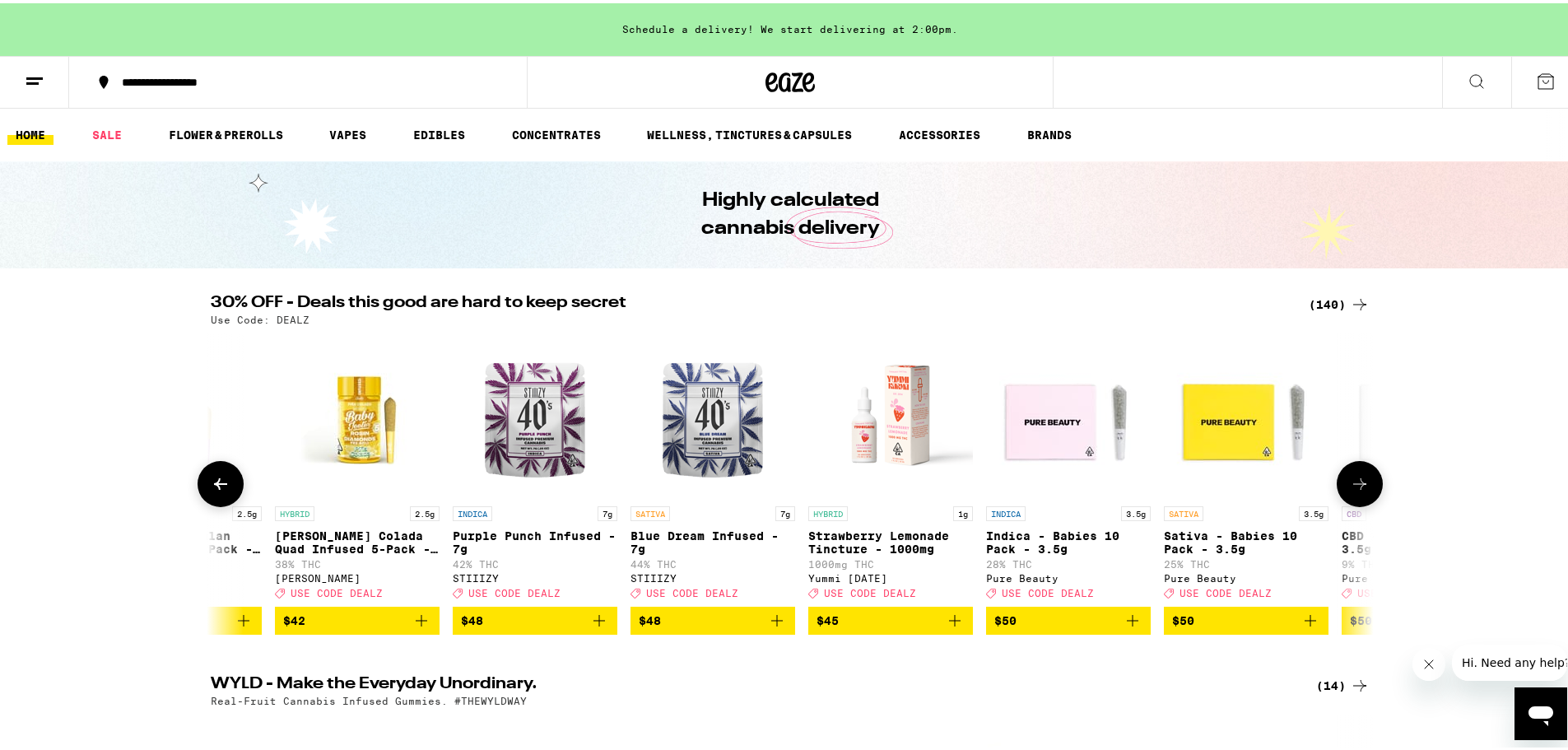
scroll to position [0, 22531]
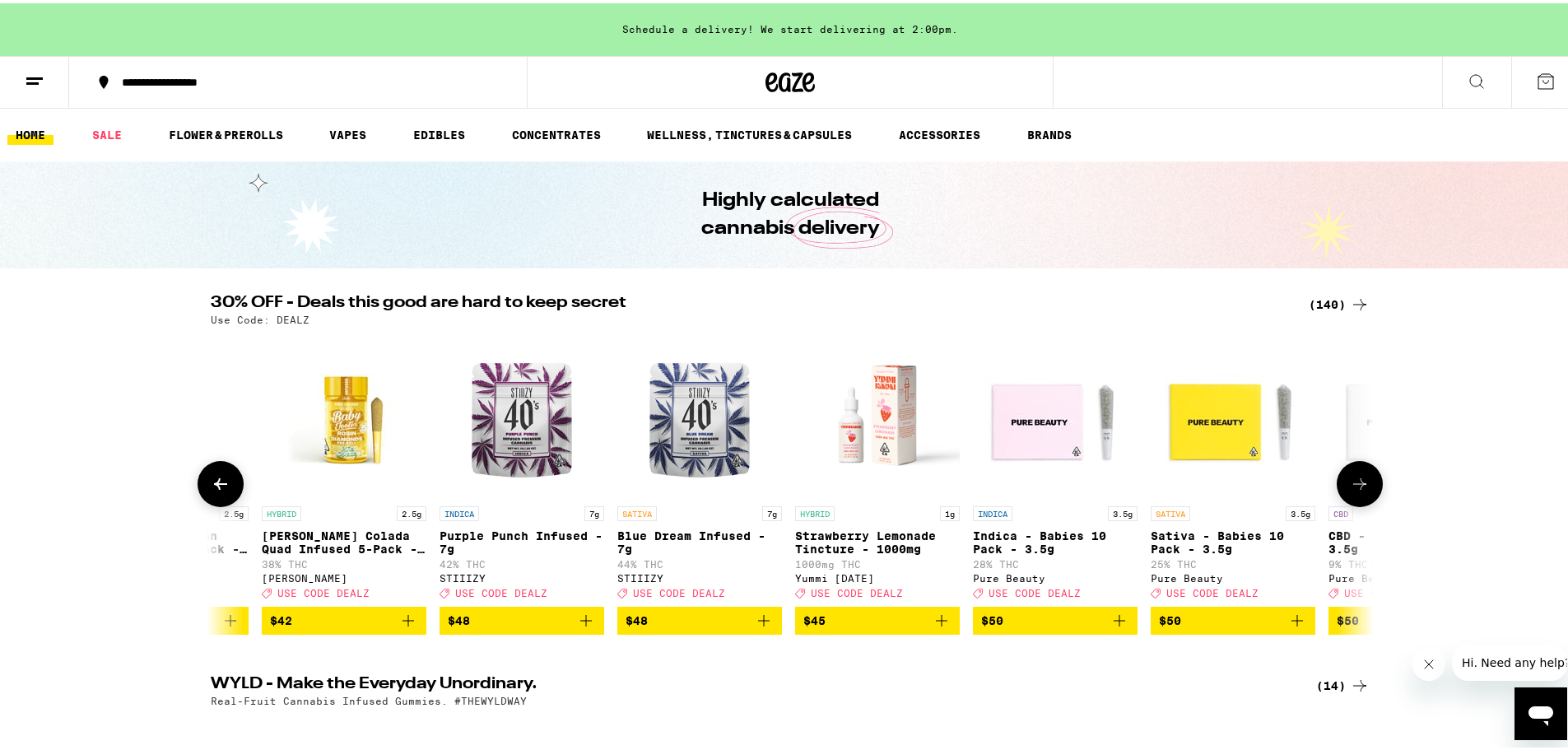
drag, startPoint x: 579, startPoint y: 632, endPoint x: 608, endPoint y: 624, distance: 30.1
click at [579, 628] on icon "Add to bag" at bounding box center [586, 618] width 20 height 20
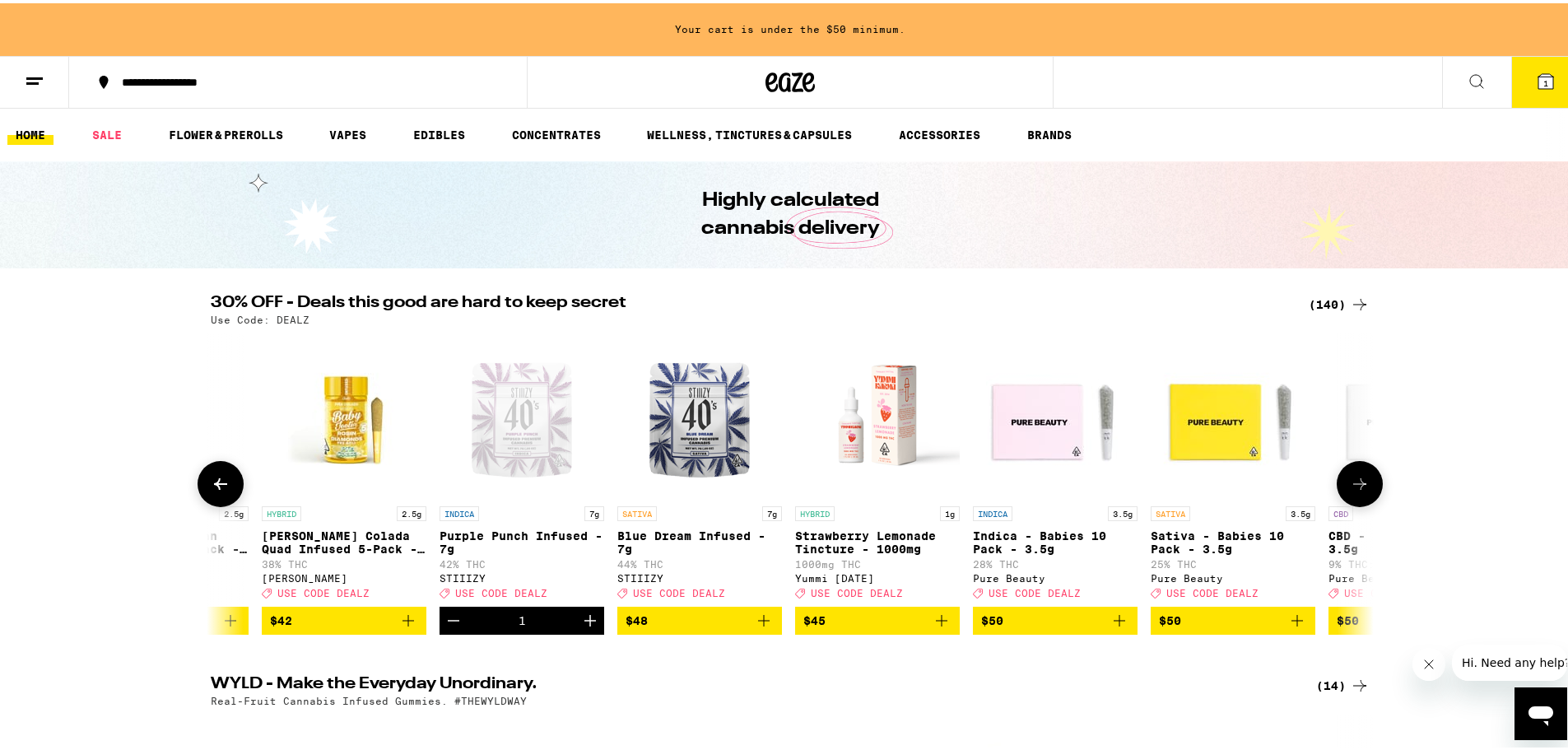
click at [758, 623] on icon "Add to bag" at bounding box center [763, 618] width 12 height 12
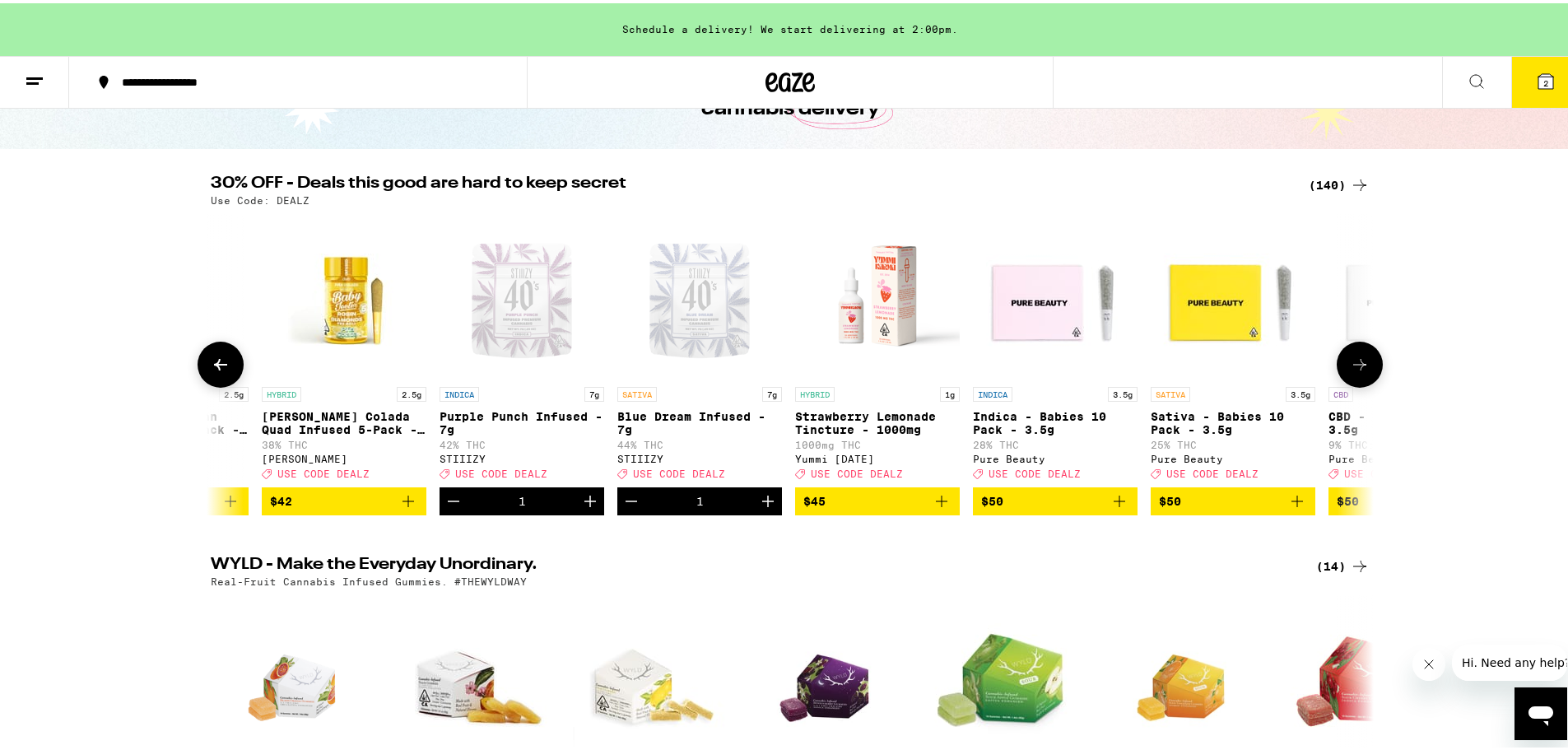
scroll to position [165, 0]
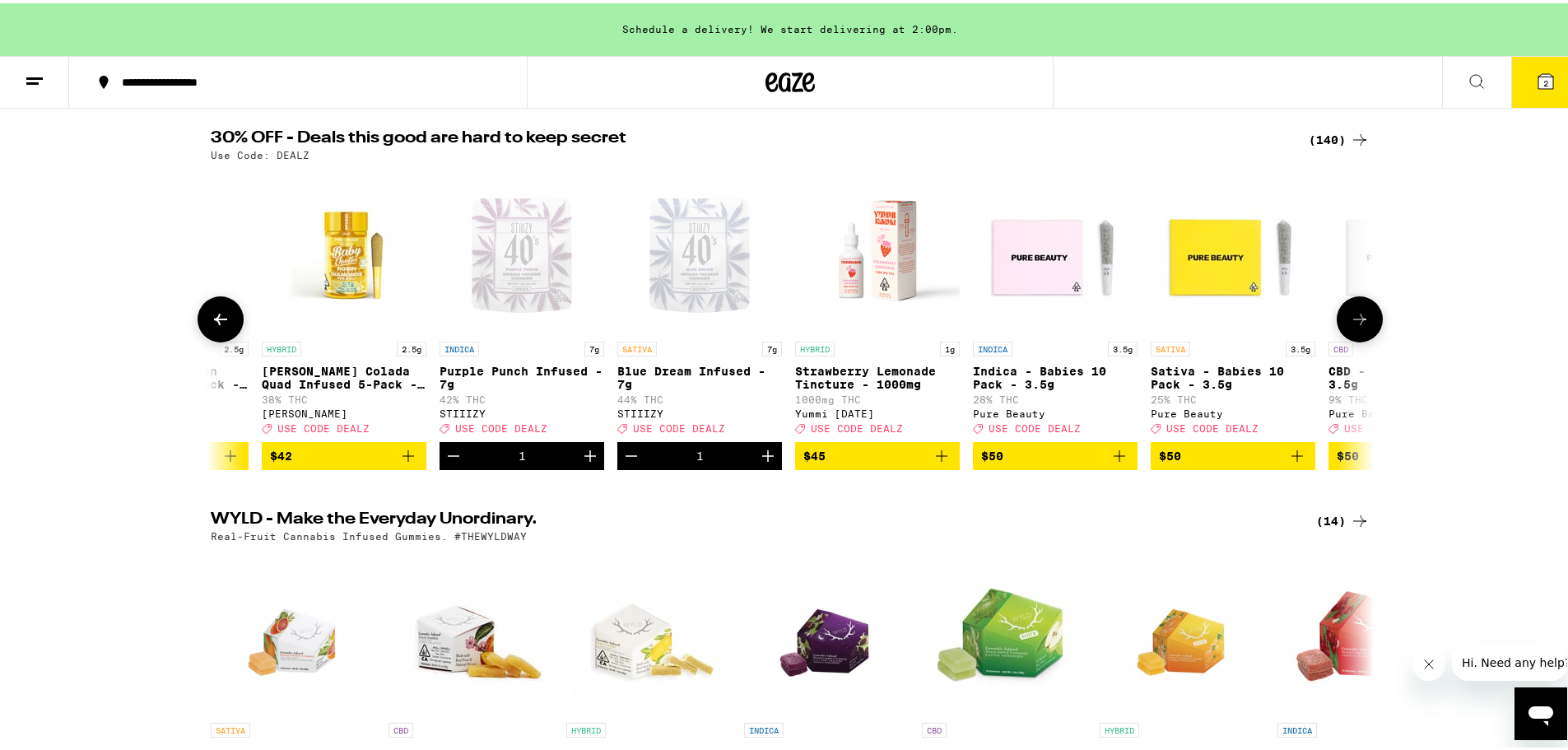
click at [1357, 312] on button at bounding box center [1359, 316] width 46 height 46
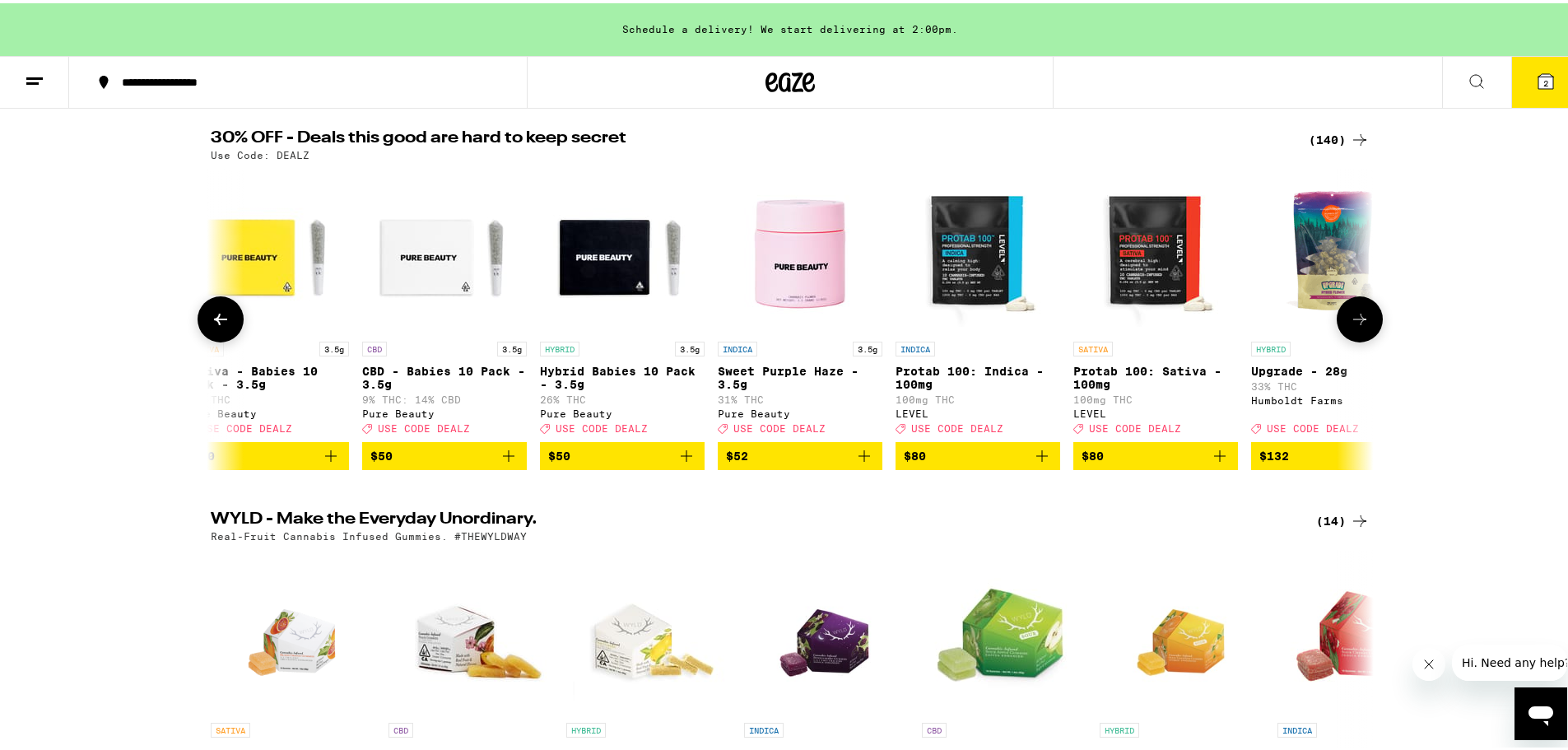
scroll to position [0, 23510]
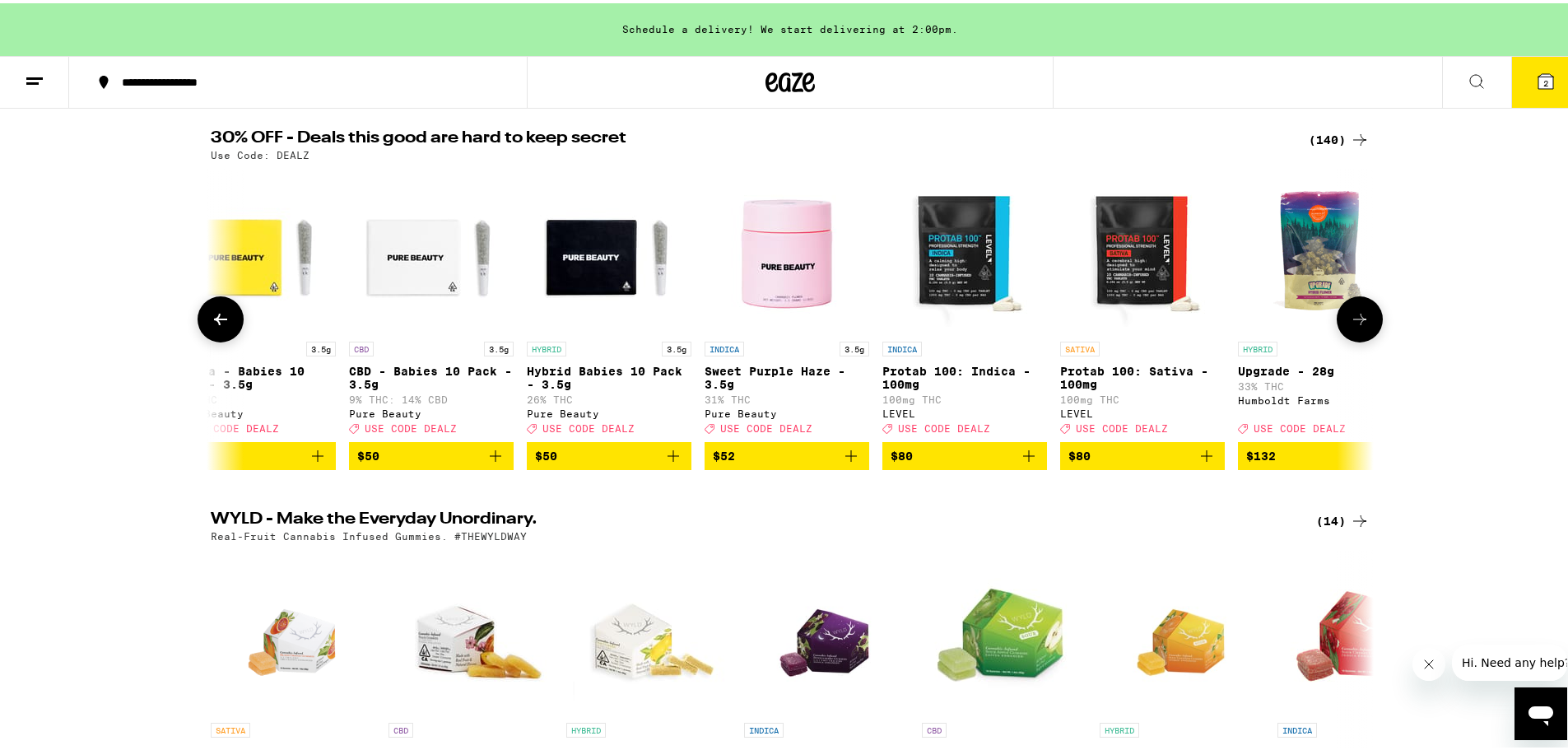
click at [1359, 326] on icon at bounding box center [1360, 316] width 20 height 20
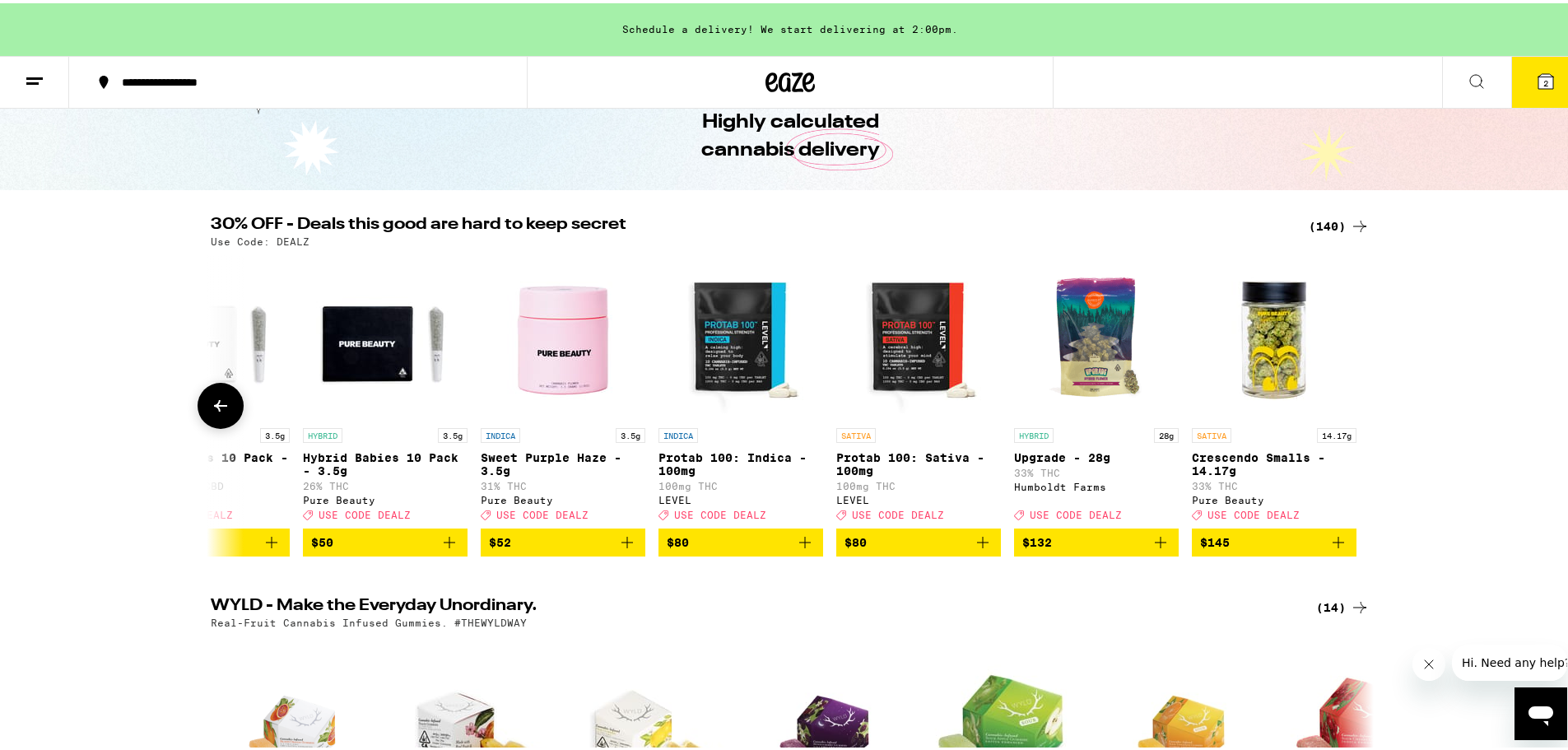
scroll to position [0, 0]
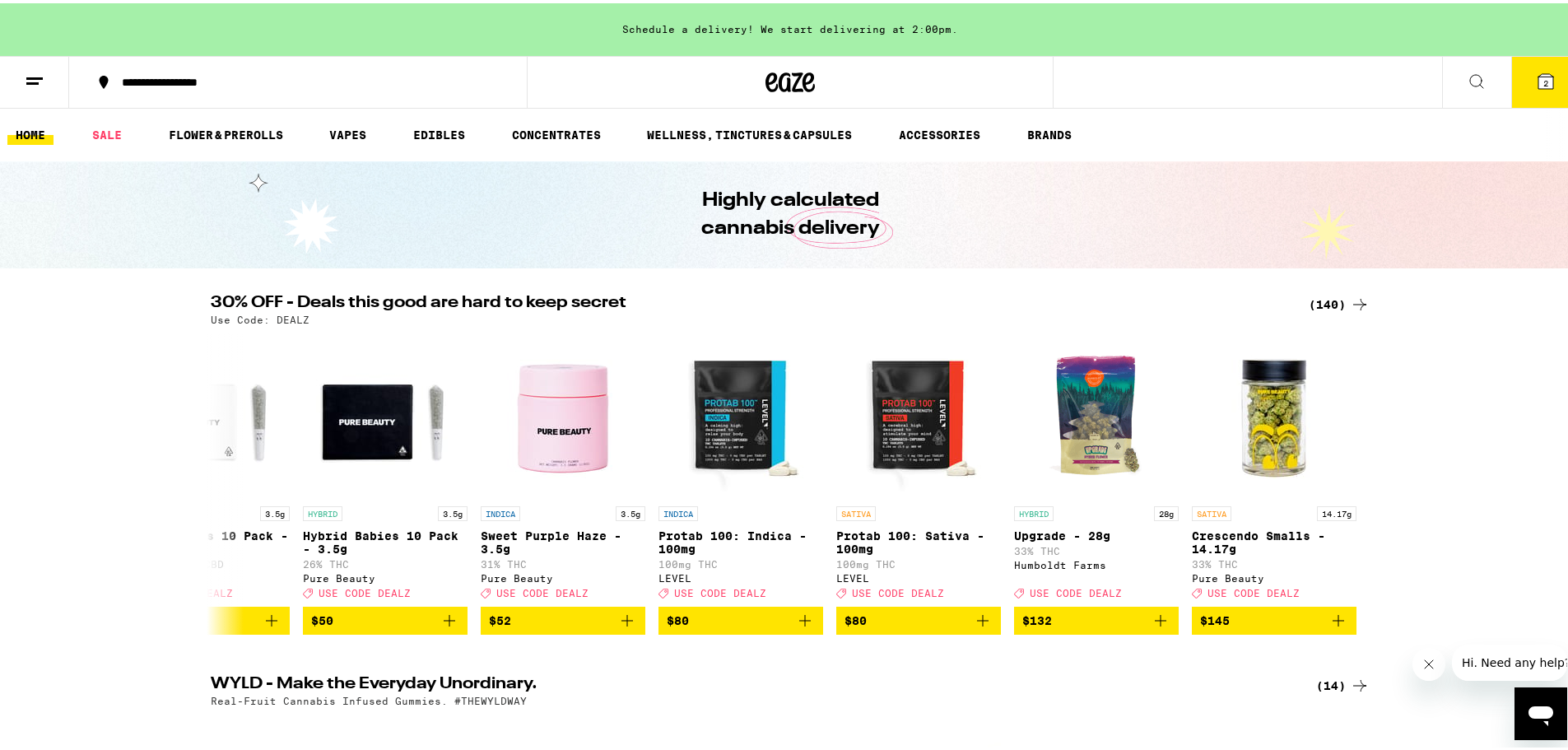
click at [1539, 78] on icon at bounding box center [1546, 78] width 15 height 15
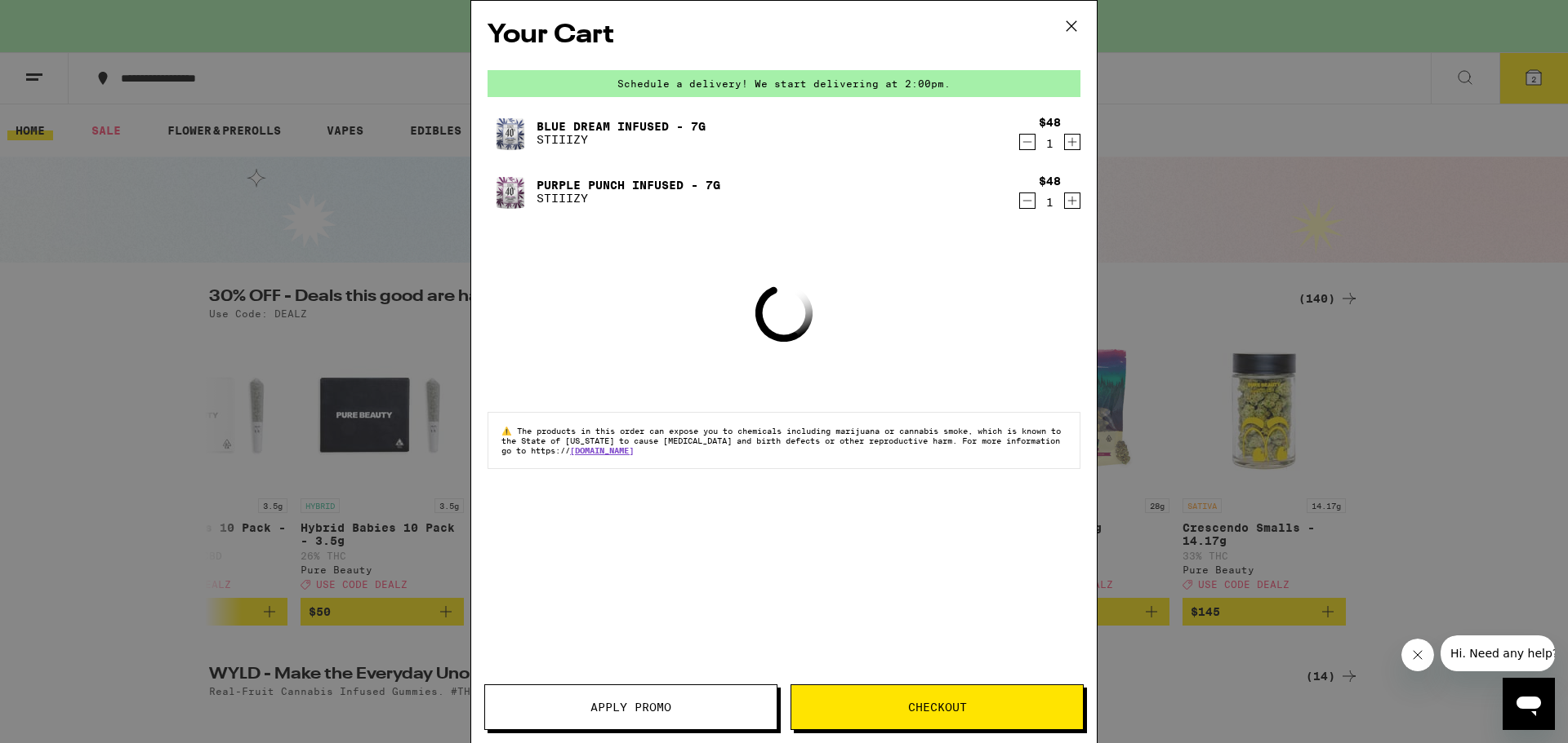
click at [704, 724] on button "Apply Promo" at bounding box center [630, 707] width 293 height 46
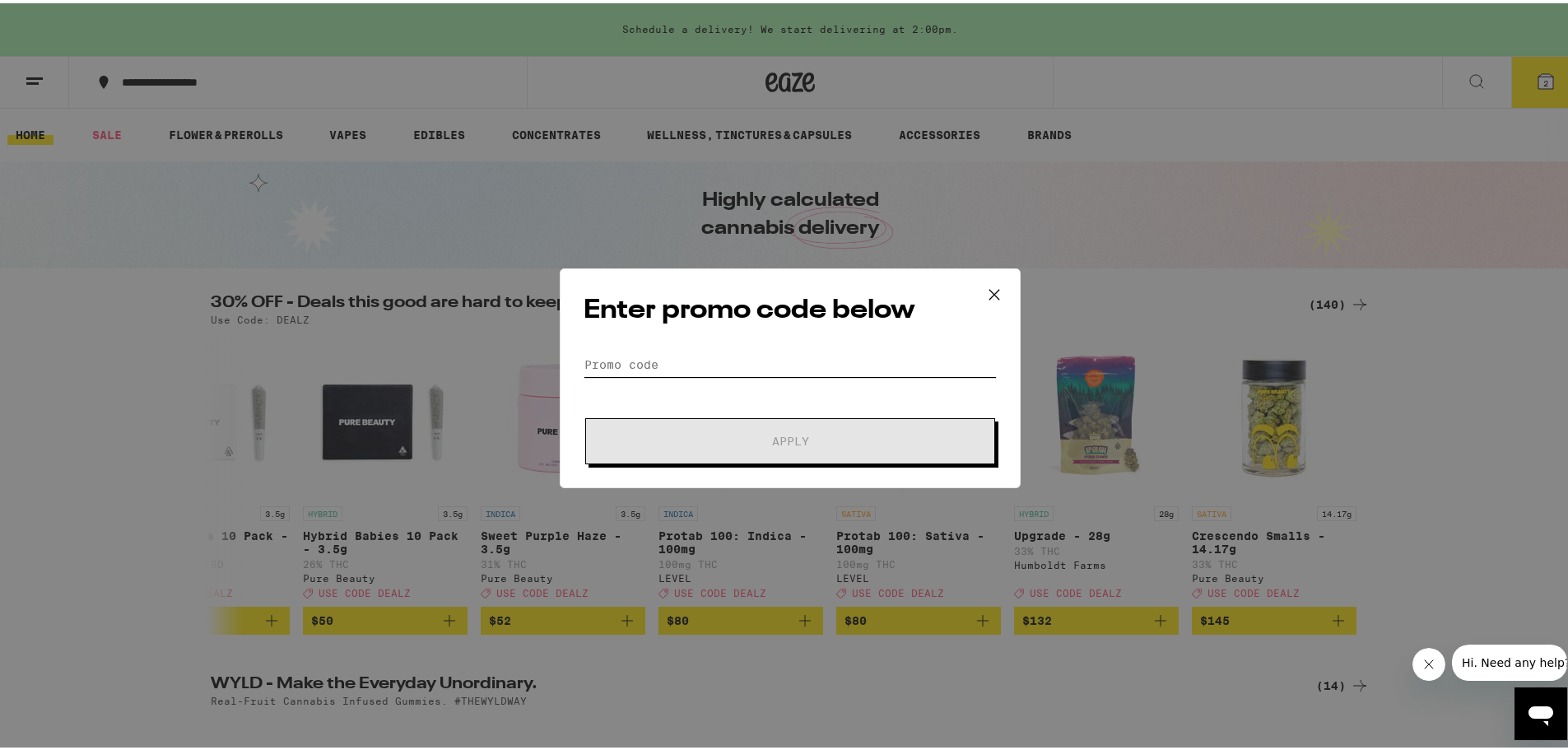
click at [686, 359] on input "Promo Code" at bounding box center [790, 361] width 413 height 25
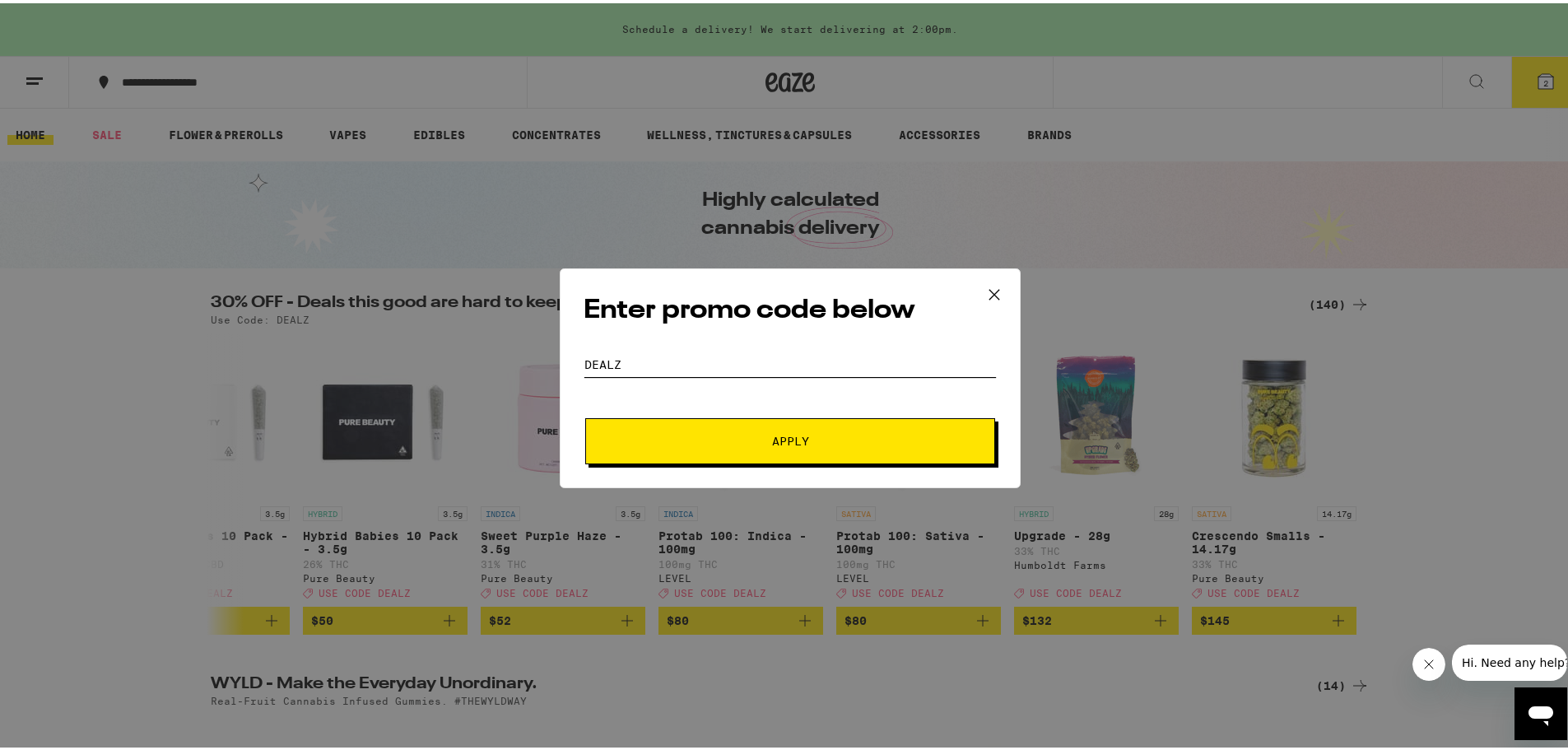
type input "DEALZ"
click at [780, 449] on button "Apply" at bounding box center [790, 438] width 410 height 46
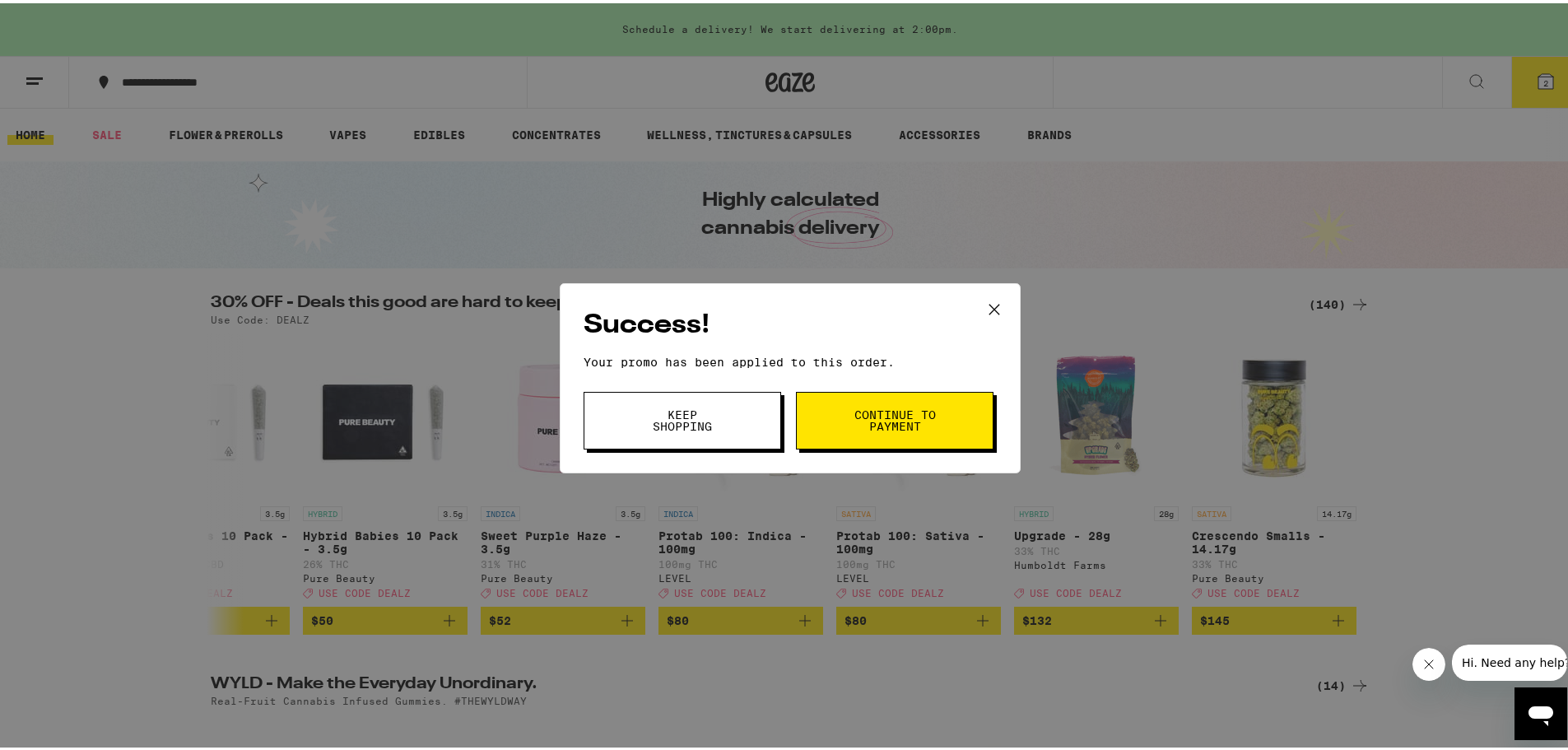
click at [880, 406] on span "Continue to payment" at bounding box center [894, 417] width 84 height 23
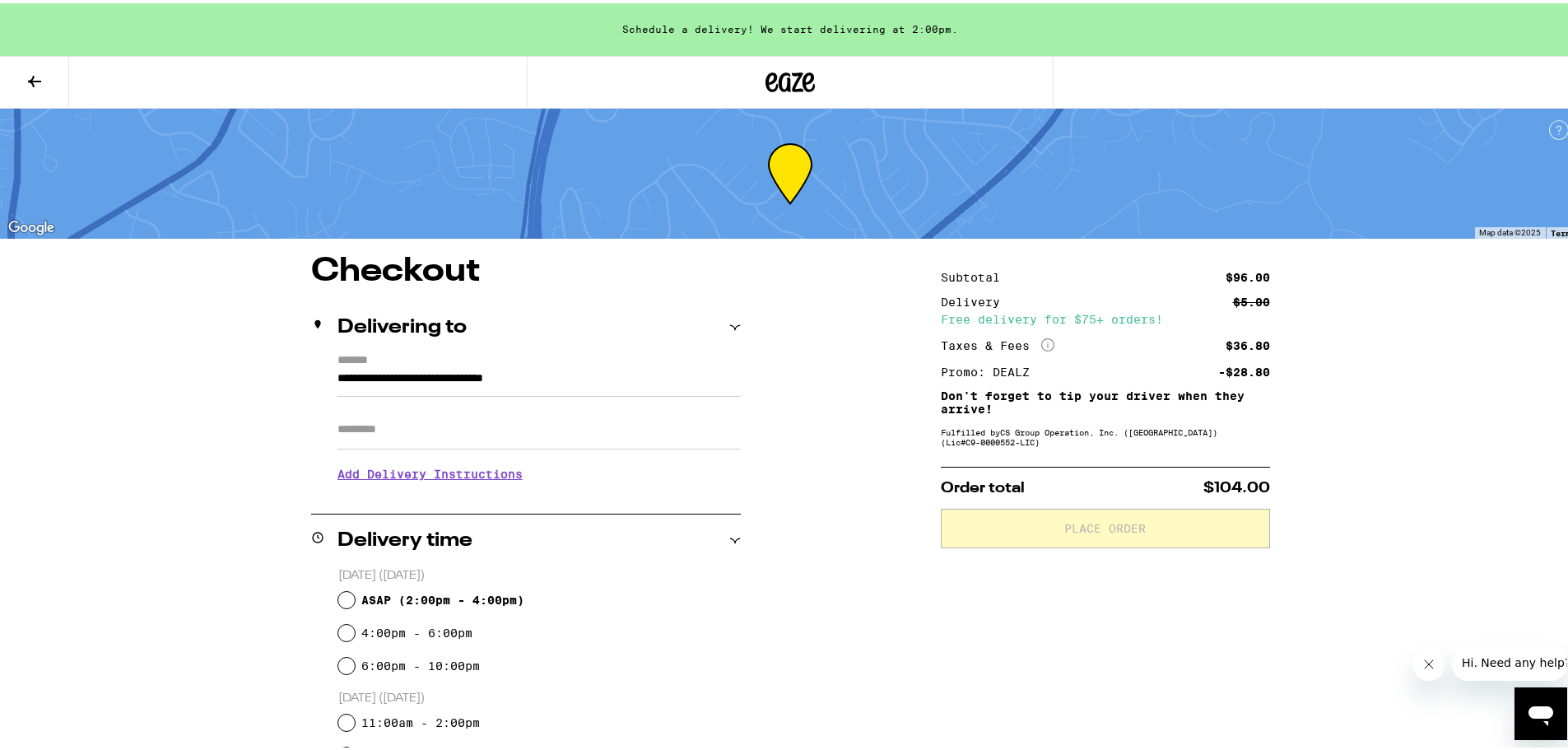
scroll to position [83, 0]
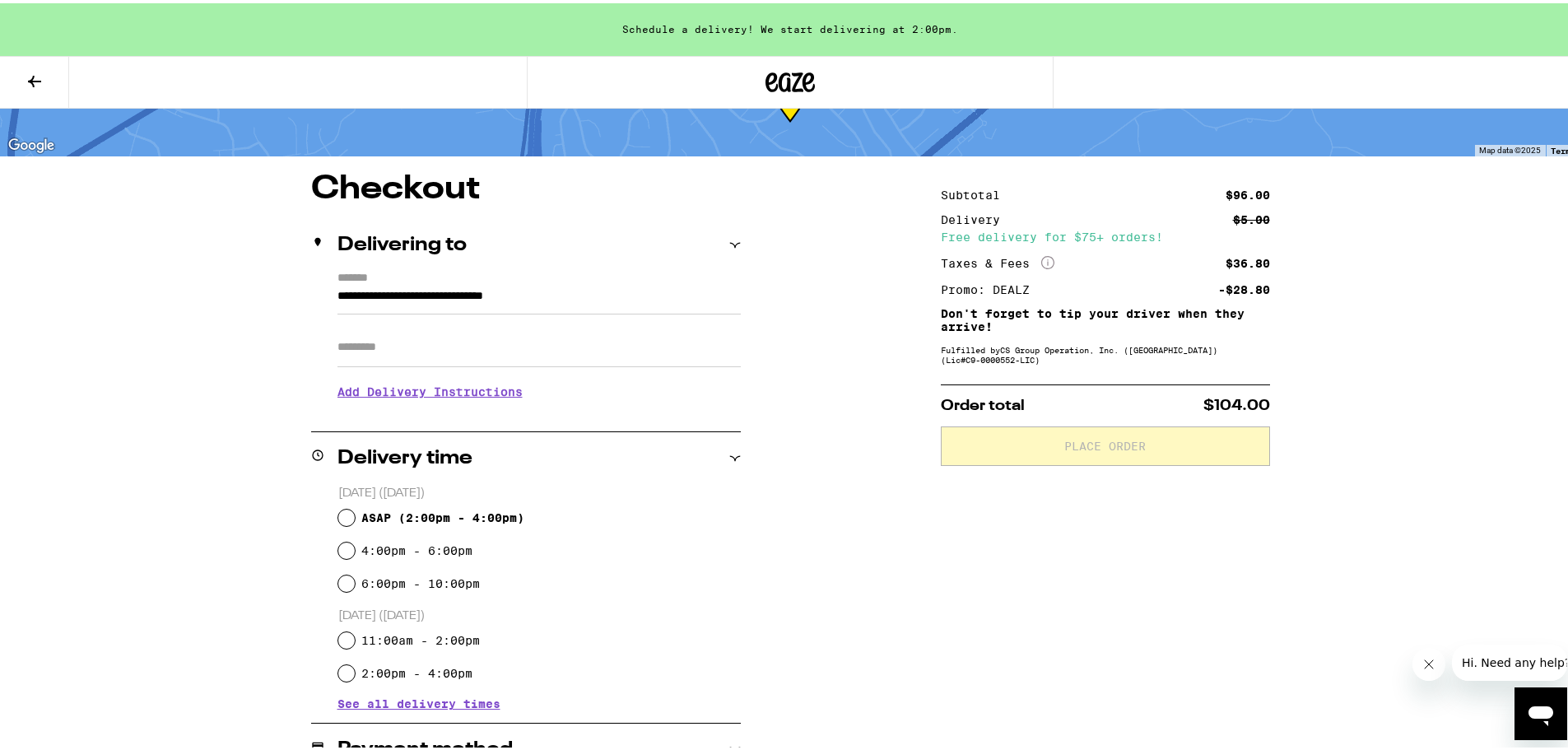
click at [327, 511] on div "[DATE] ([DATE]) ASAP ( 2:00pm - 4:00pm ) 4:00pm - 6:00pm 6:00pm - 10:00pm [DATE…" at bounding box center [526, 594] width 430 height 225
click at [341, 518] on input "ASAP ( 2:00pm - 4:00pm )" at bounding box center [346, 515] width 17 height 17
radio input "true"
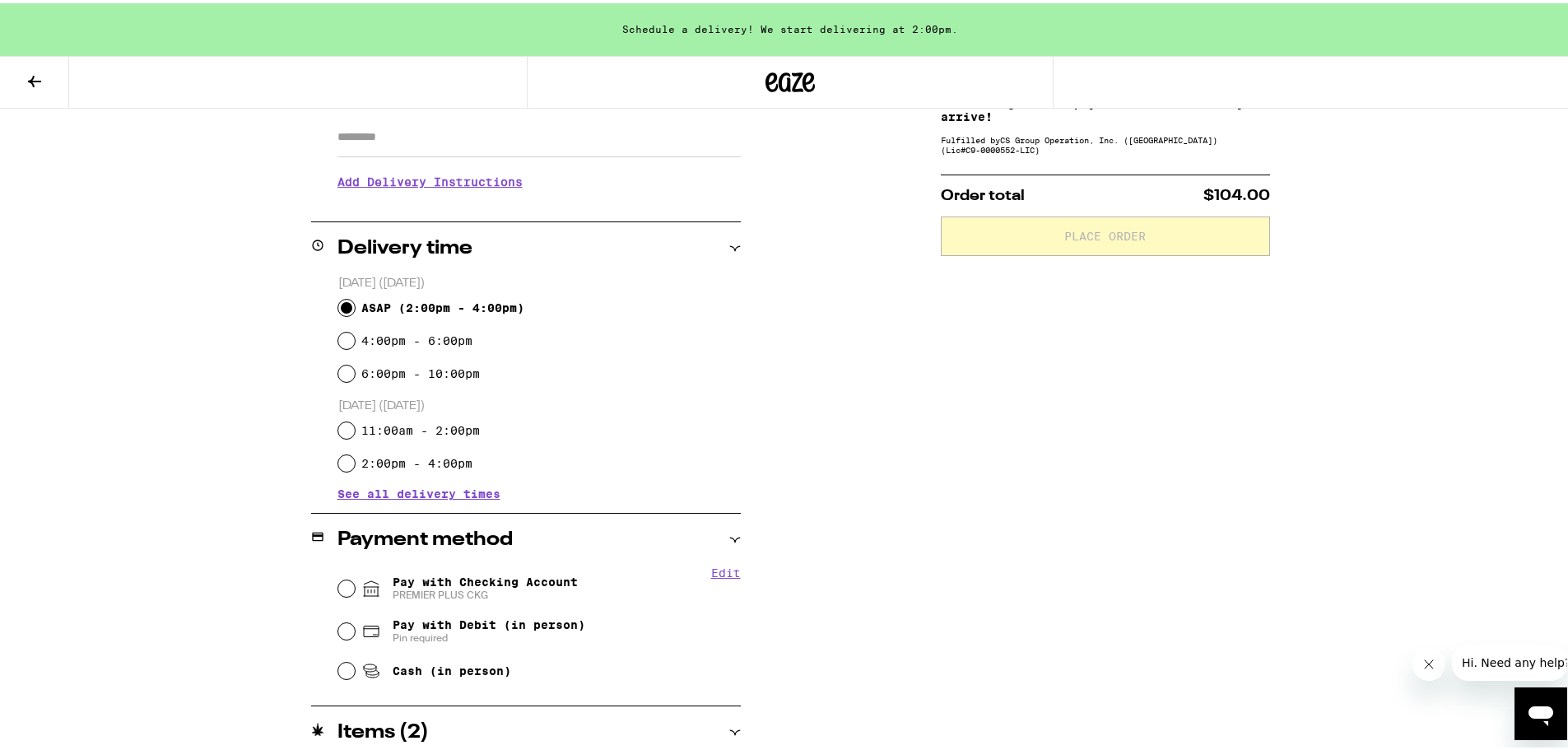
scroll to position [329, 0]
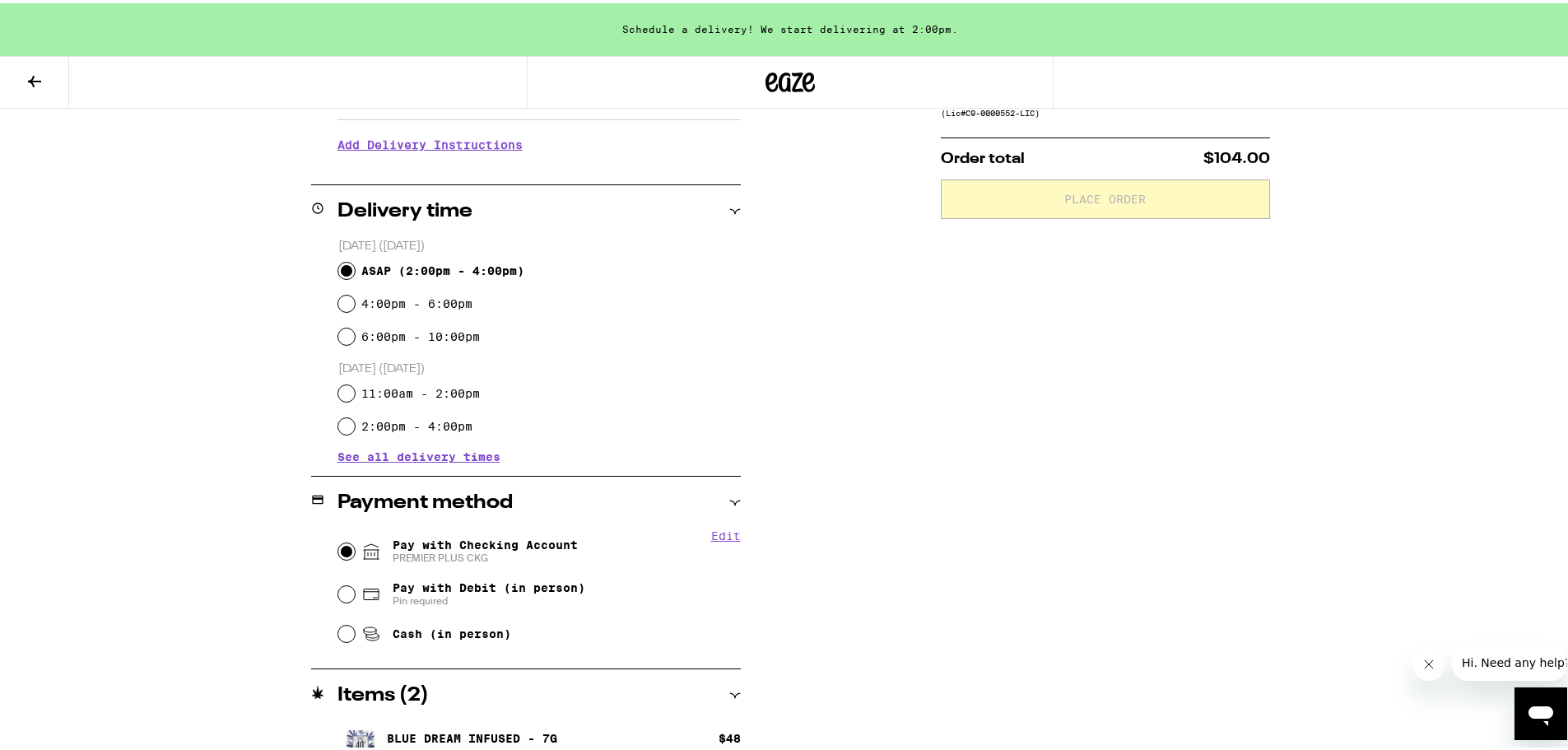
click at [340, 553] on input "Pay with Checking Account PREMIER PLUS CKG" at bounding box center [346, 549] width 17 height 17
radio input "true"
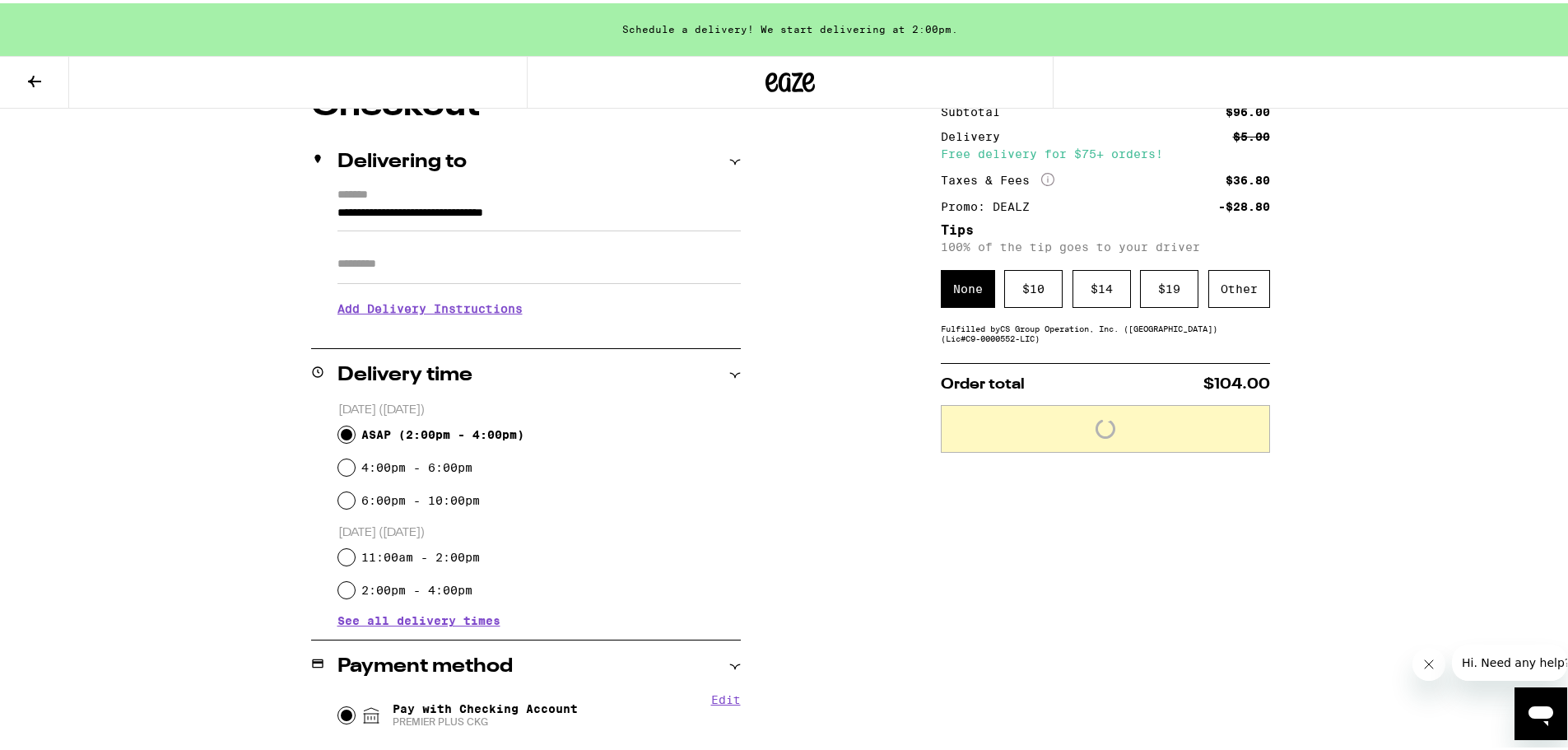
scroll to position [165, 0]
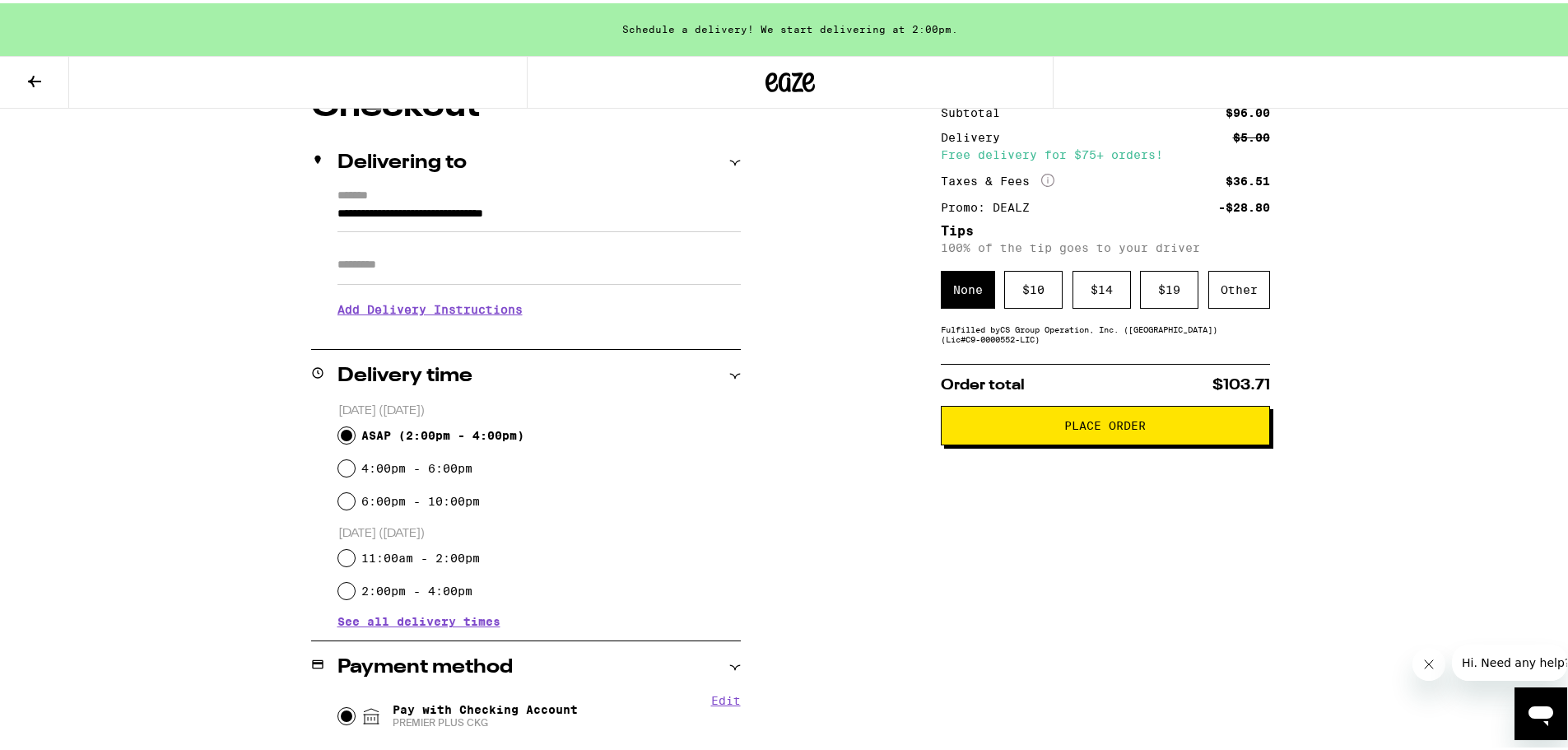
click at [1138, 353] on div "Subtotal $96.00 Delivery $5.00 Free delivery for $75+ orders! Taxes & Fees More…" at bounding box center [1105, 572] width 329 height 969
click at [1220, 281] on div "Other" at bounding box center [1239, 286] width 62 height 38
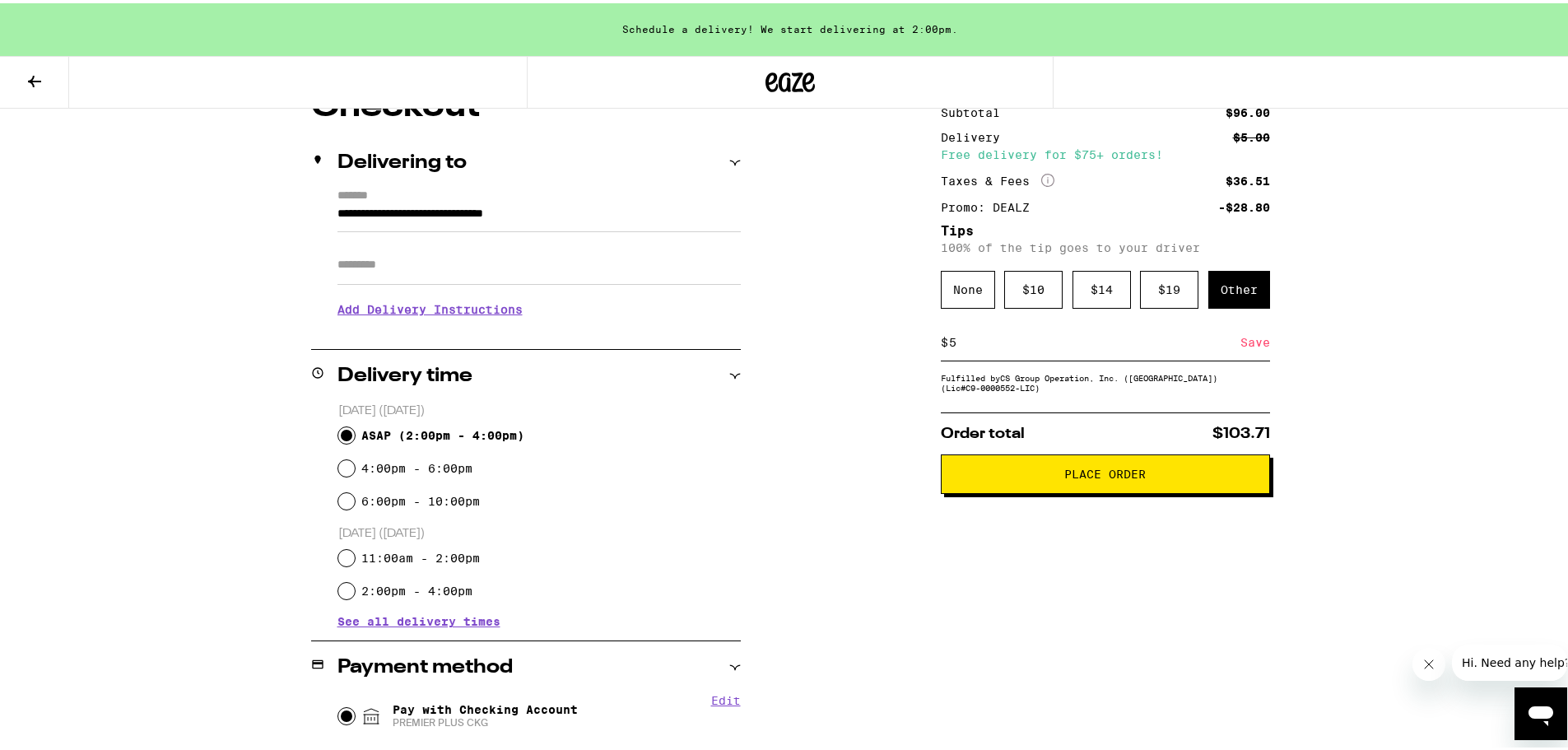
type input "5"
click at [1252, 345] on div "Save" at bounding box center [1256, 339] width 29 height 36
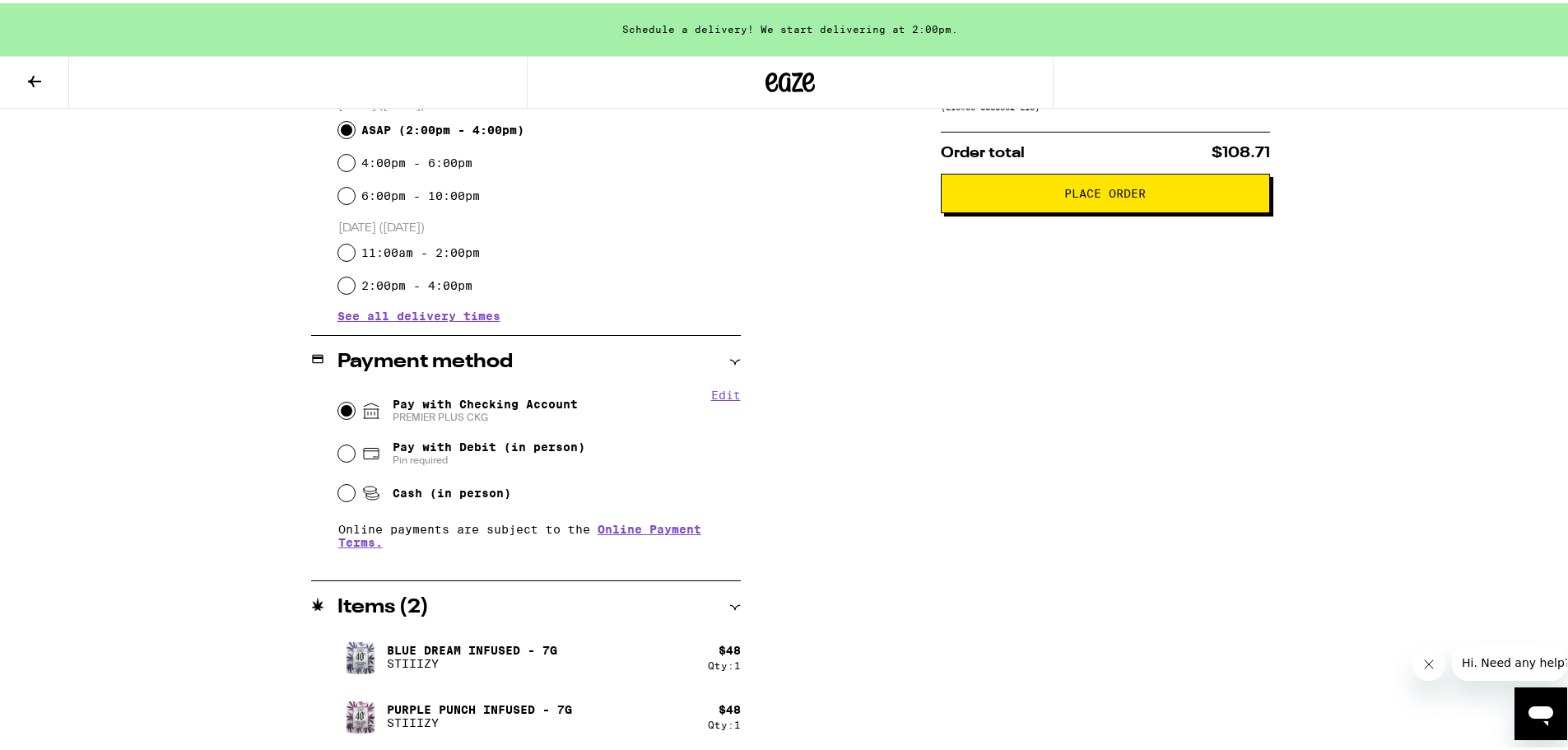
scroll to position [141, 0]
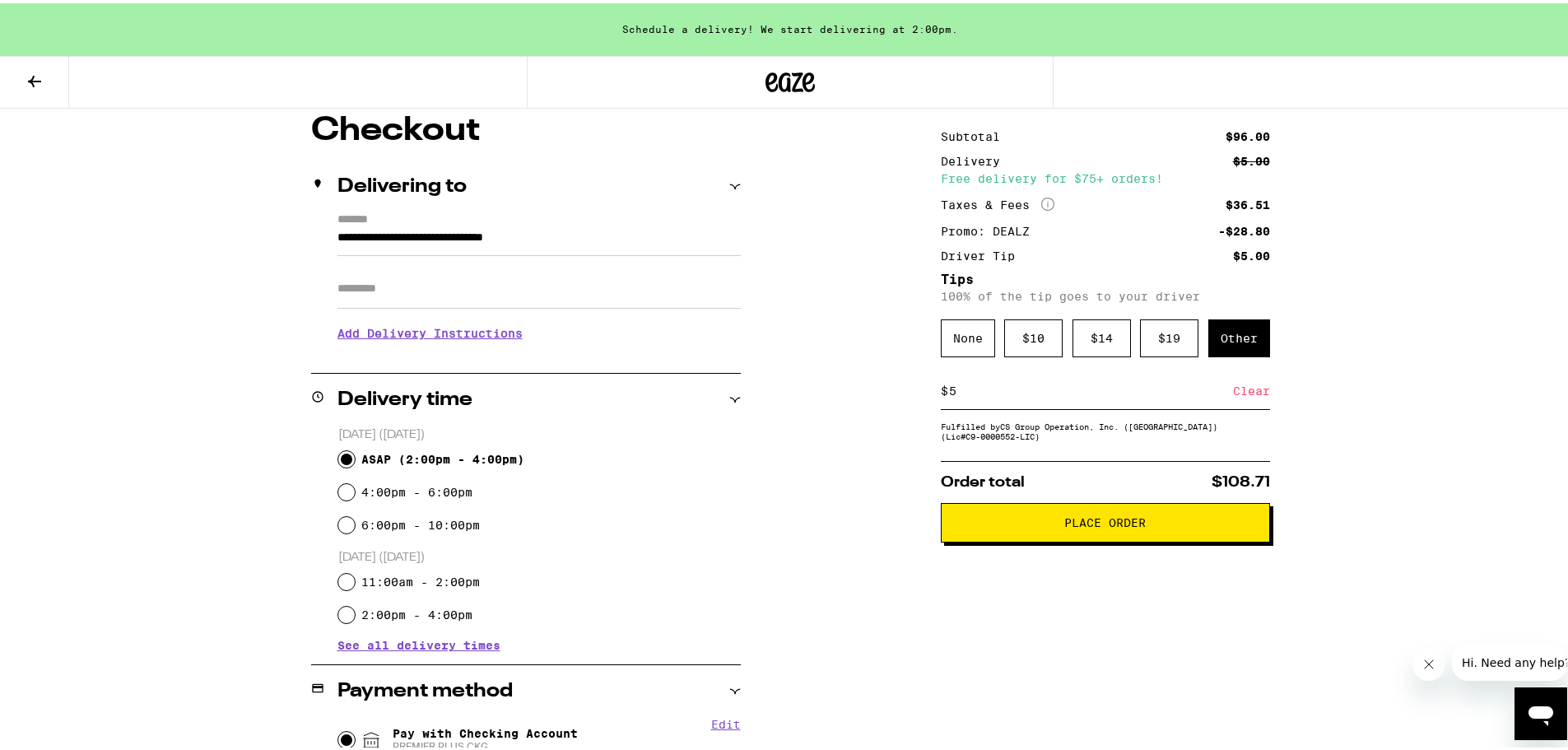
click at [1225, 526] on span "Place Order" at bounding box center [1106, 519] width 301 height 12
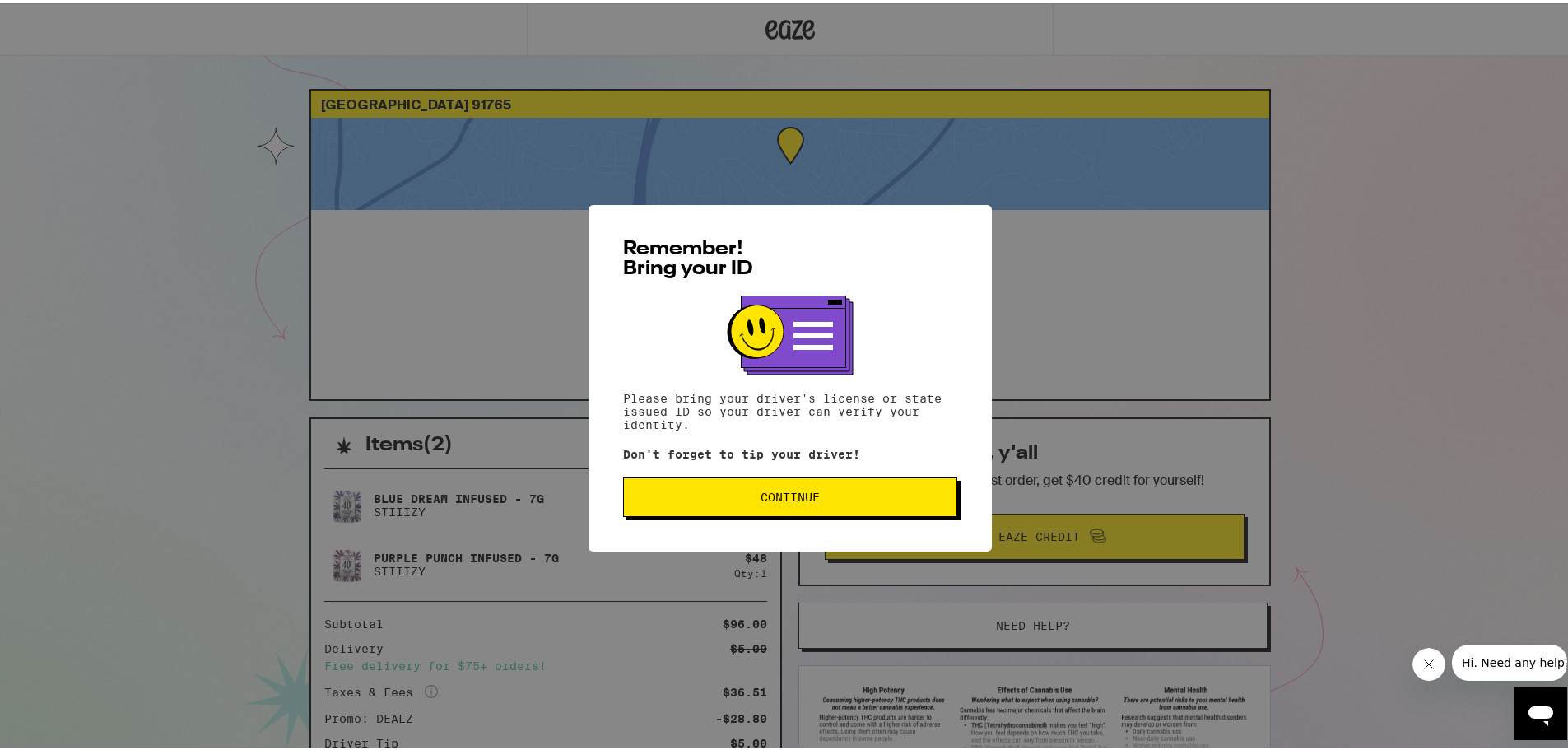
click at [851, 496] on span "Continue" at bounding box center [790, 494] width 306 height 12
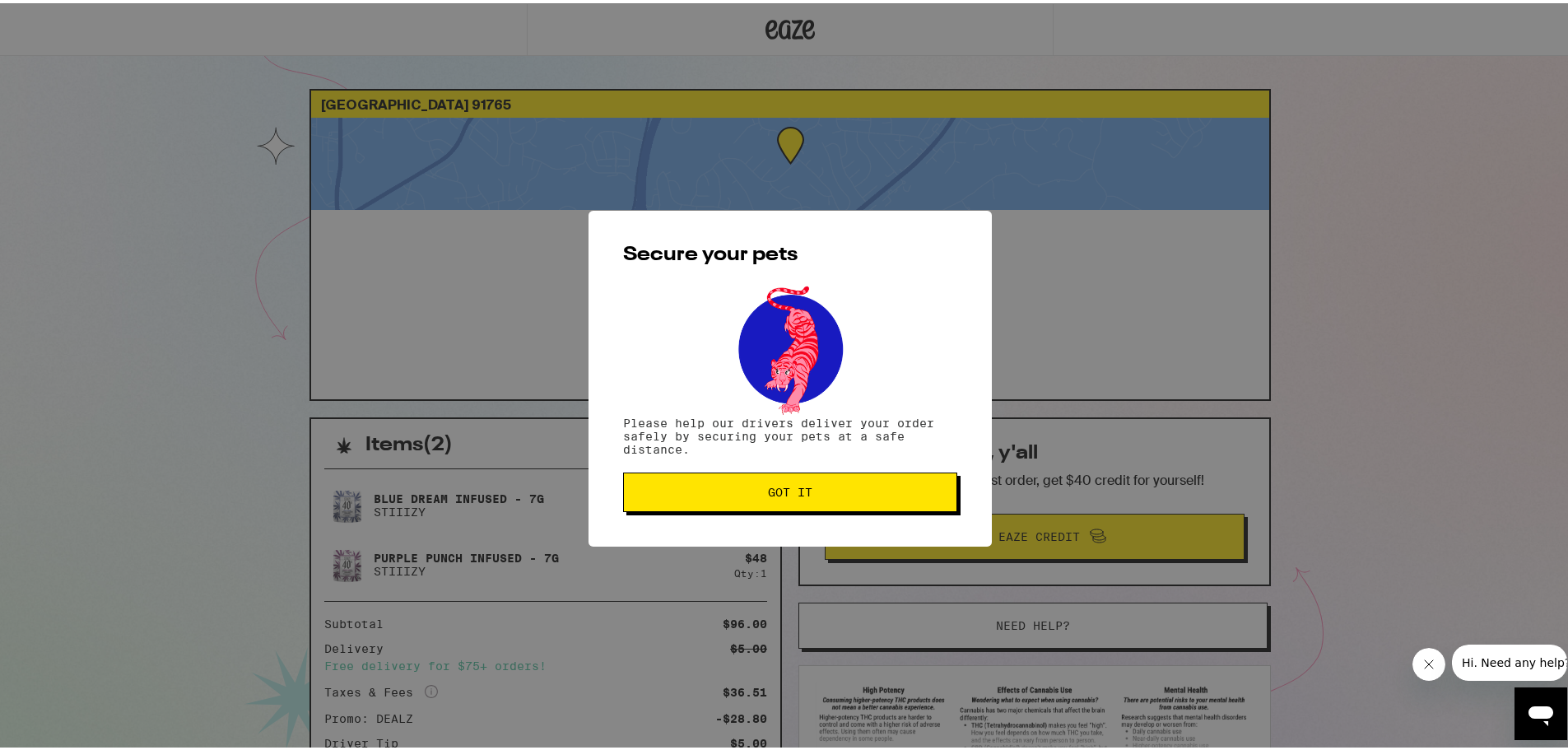
click at [877, 488] on span "Got it" at bounding box center [790, 489] width 306 height 12
